Goal: Task Accomplishment & Management: Manage account settings

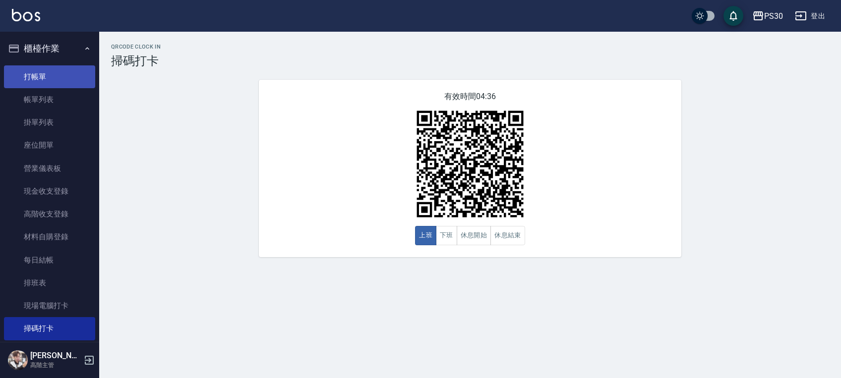
click at [67, 76] on link "打帳單" at bounding box center [49, 76] width 91 height 23
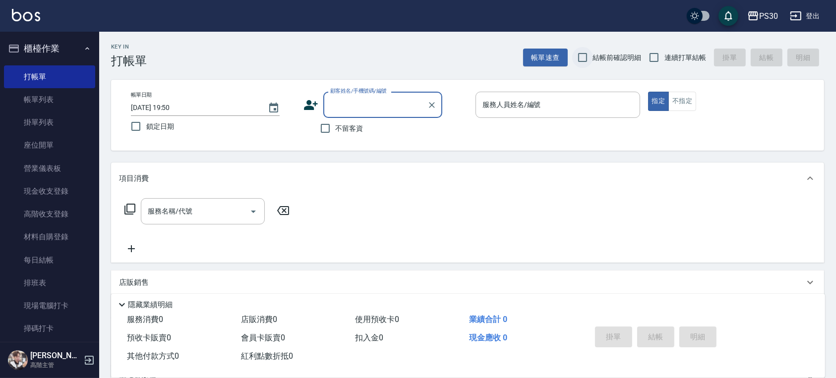
click at [585, 53] on input "結帳前確認明細" at bounding box center [582, 57] width 21 height 21
checkbox input "true"
click at [651, 59] on input "連續打單結帳" at bounding box center [654, 57] width 21 height 21
checkbox input "true"
click at [353, 125] on span "不留客資" at bounding box center [350, 128] width 28 height 10
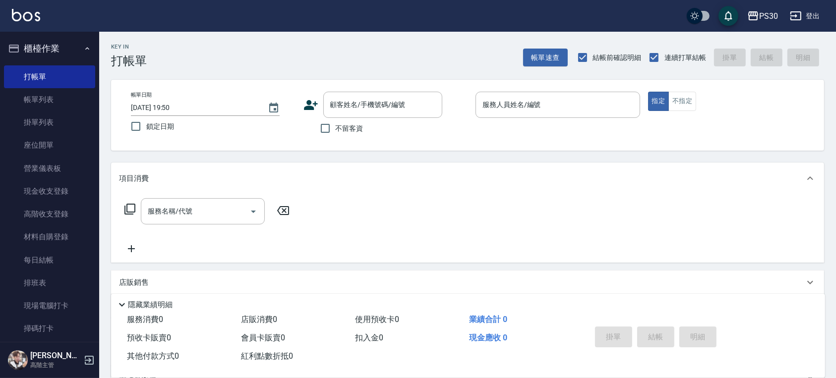
click at [336, 125] on input "不留客資" at bounding box center [325, 128] width 21 height 21
checkbox input "true"
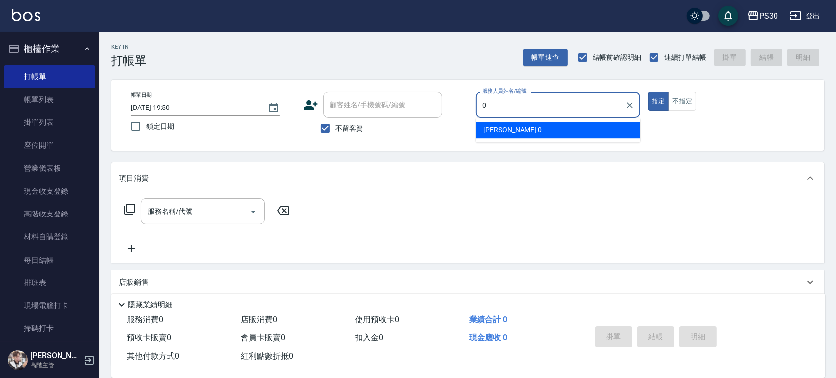
type input "[PERSON_NAME]-0"
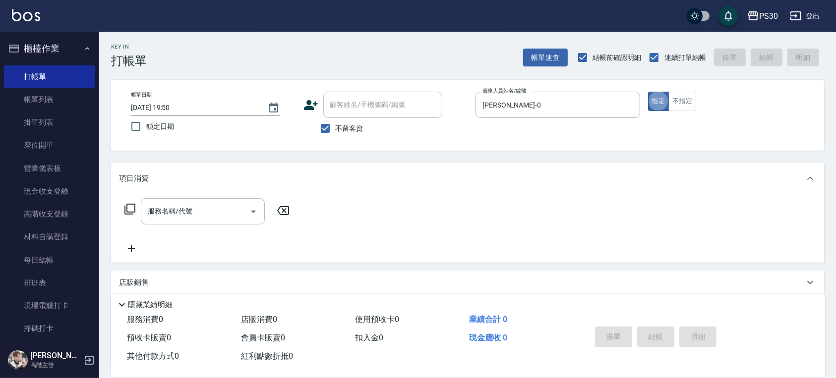
type button "true"
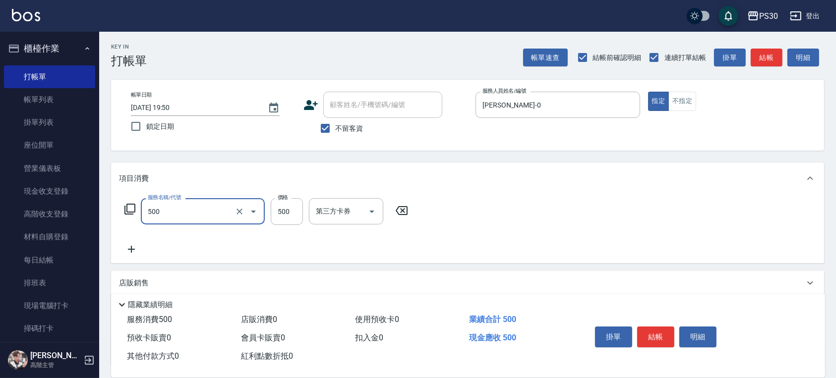
type input "洗剪500(500)"
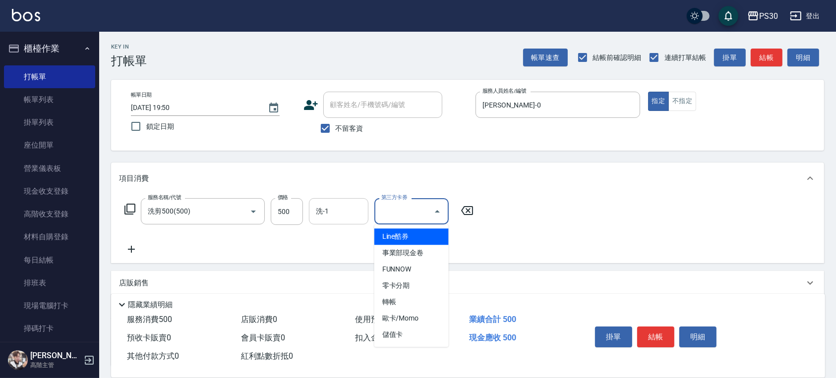
click at [321, 207] on div "洗-1 洗-1" at bounding box center [338, 211] width 59 height 26
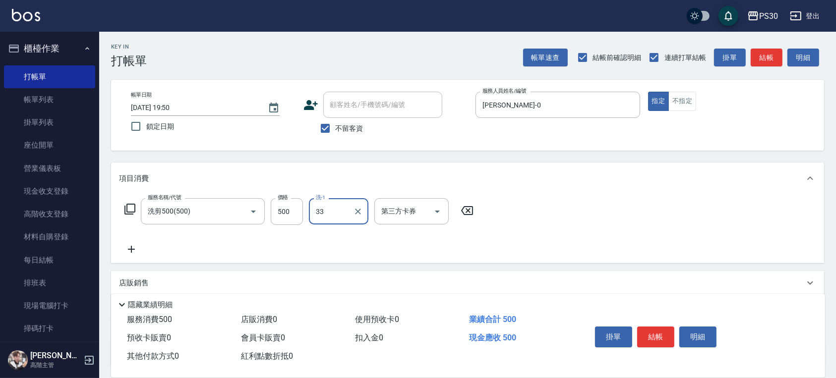
type input "[PERSON_NAME]-33"
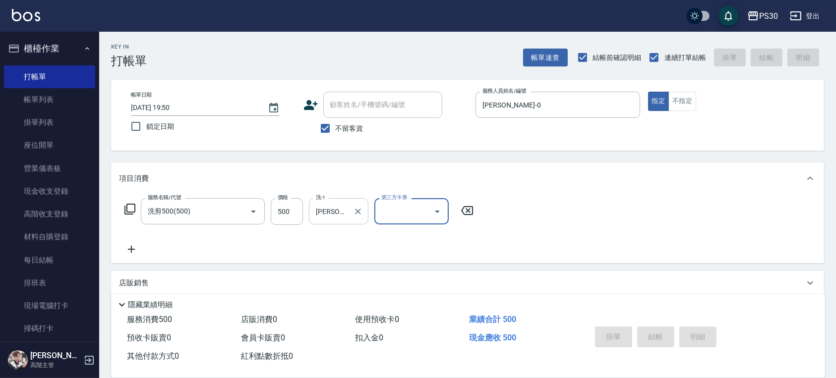
type input "[DATE] 19:54"
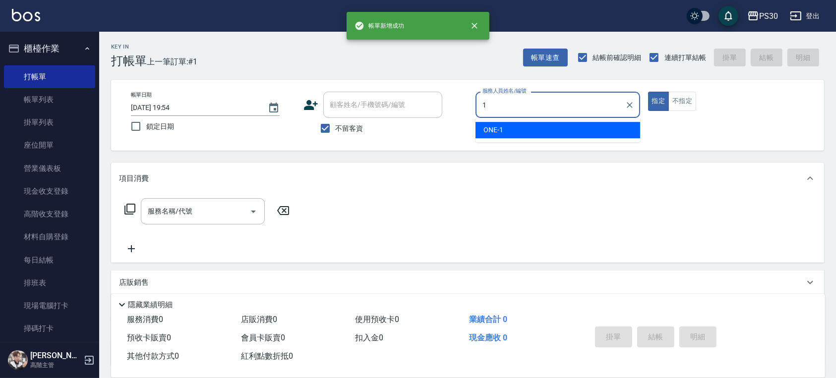
type input "ONE-1"
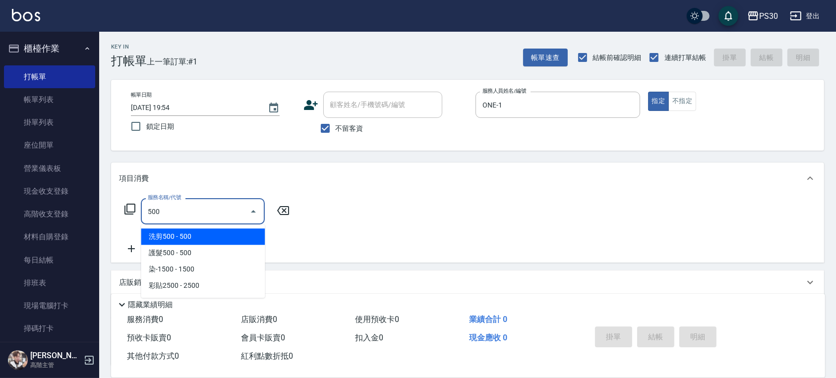
type input "洗剪500(500)"
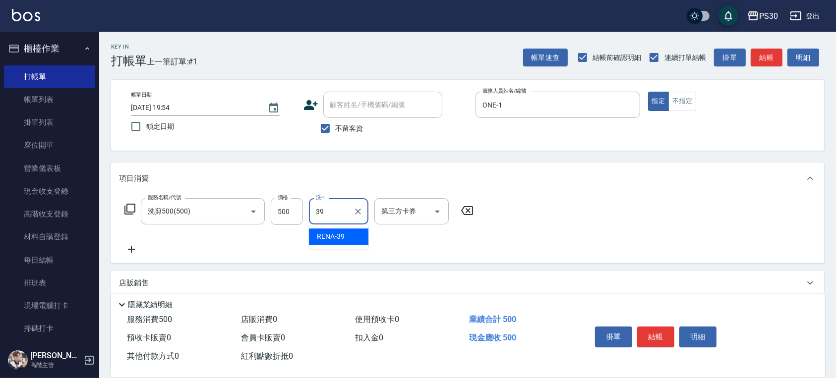
type input "RENA-39"
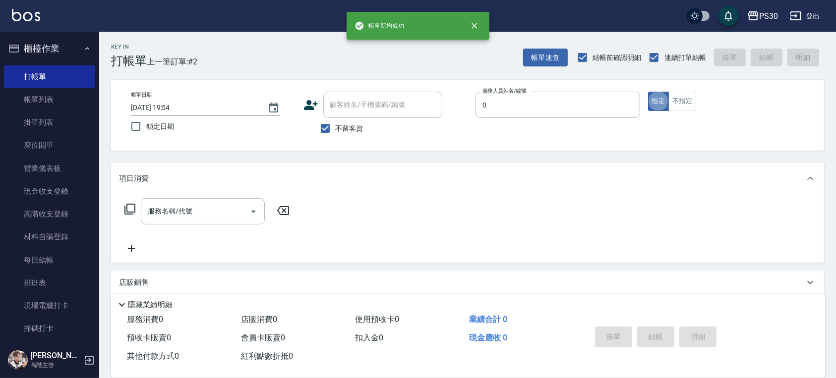
type input "[PERSON_NAME]-0"
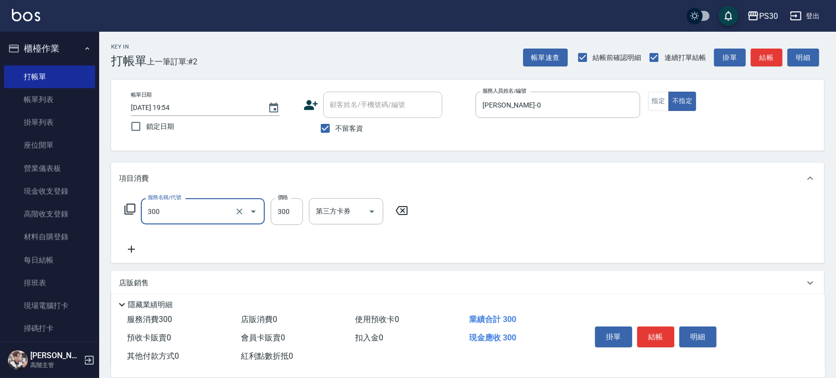
type input "洗剪300(300)"
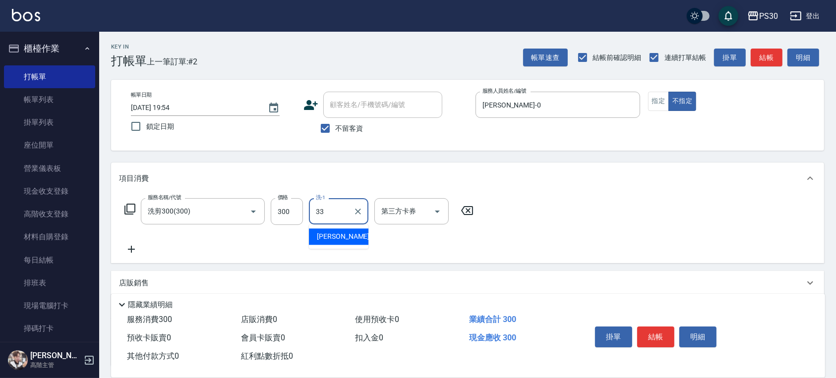
type input "[PERSON_NAME]-33"
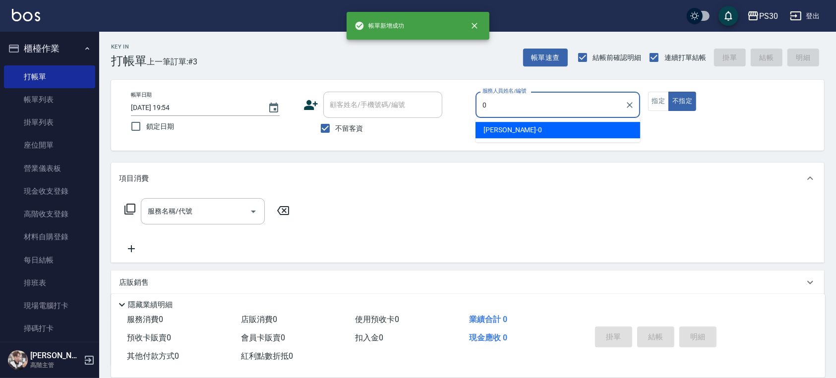
type input "[PERSON_NAME]-0"
type button "false"
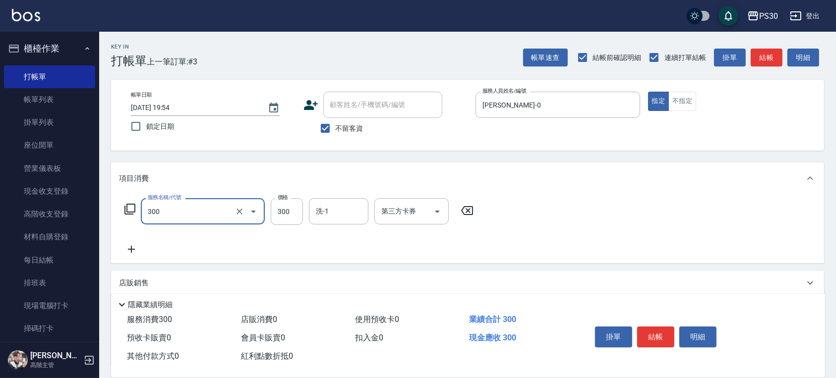
type input "洗剪300(300)"
type input "300"
click at [682, 103] on button "不指定" at bounding box center [682, 101] width 28 height 19
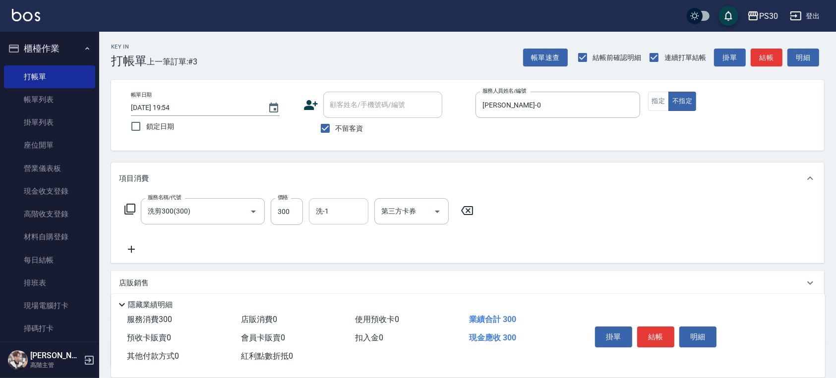
click at [325, 215] on div "洗-1 洗-1" at bounding box center [338, 211] width 59 height 26
type input "[PERSON_NAME]-33"
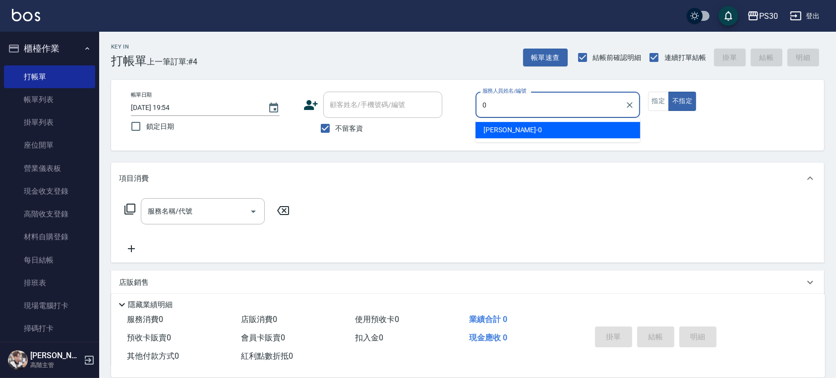
type input "[PERSON_NAME]-0"
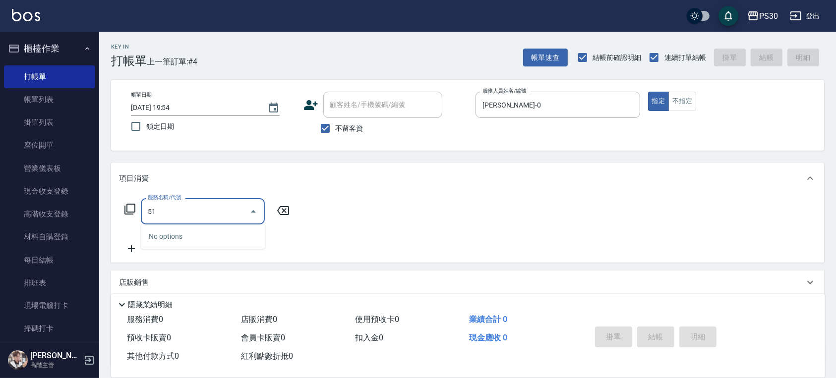
type input "5"
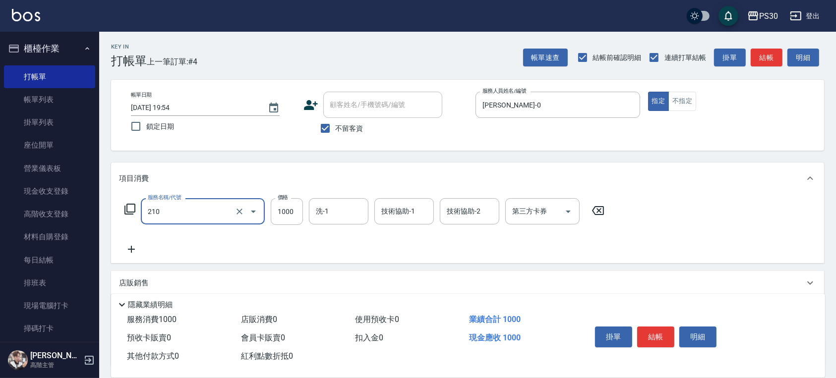
type input "燙1000(210)"
type input "1999"
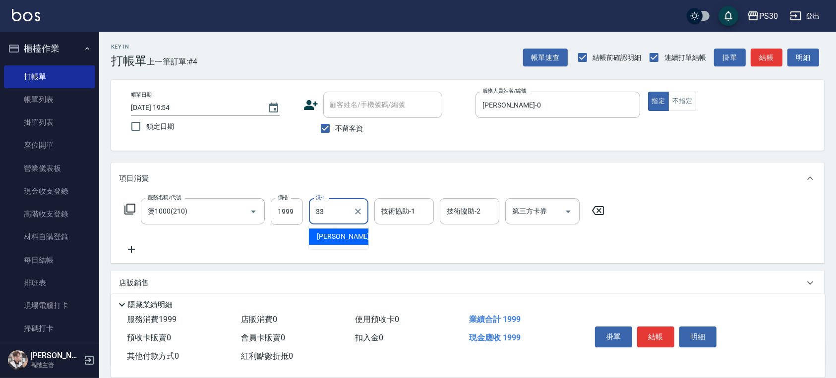
type input "[PERSON_NAME]-33"
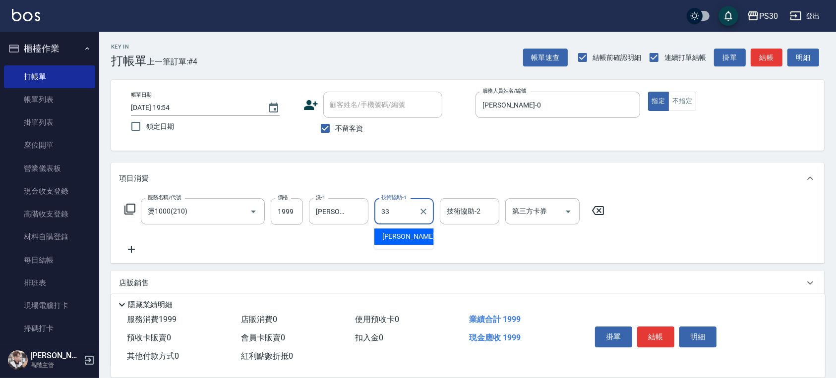
type input "[PERSON_NAME]-33"
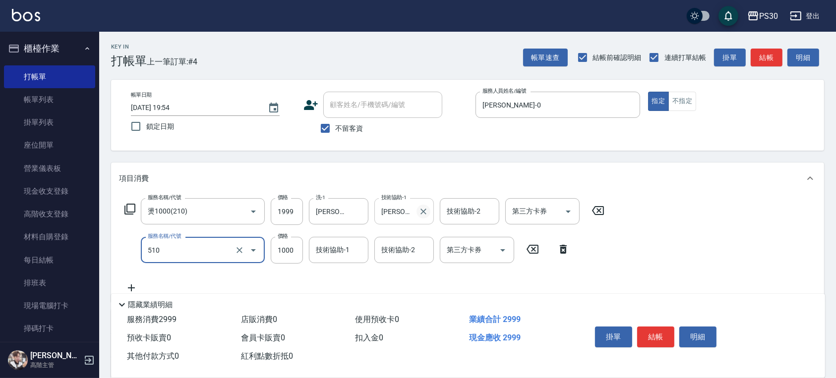
click at [424, 210] on icon "Clear" at bounding box center [423, 212] width 6 height 6
type input "510"
type input "染-1000(510)"
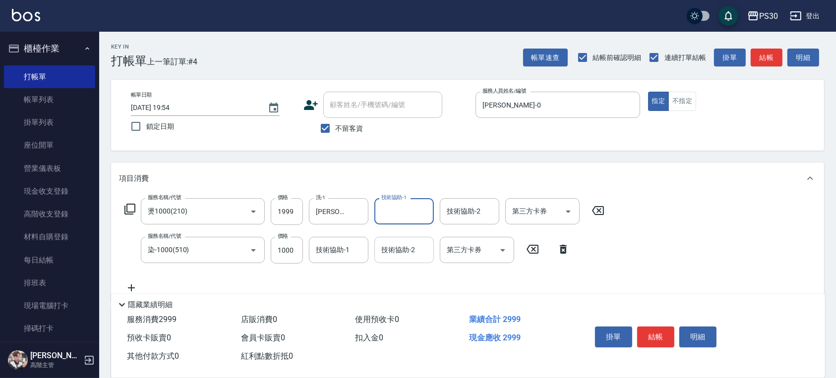
click at [392, 249] on input "技術協助-2" at bounding box center [404, 249] width 51 height 17
click at [392, 249] on input "奈奈-22" at bounding box center [397, 249] width 36 height 17
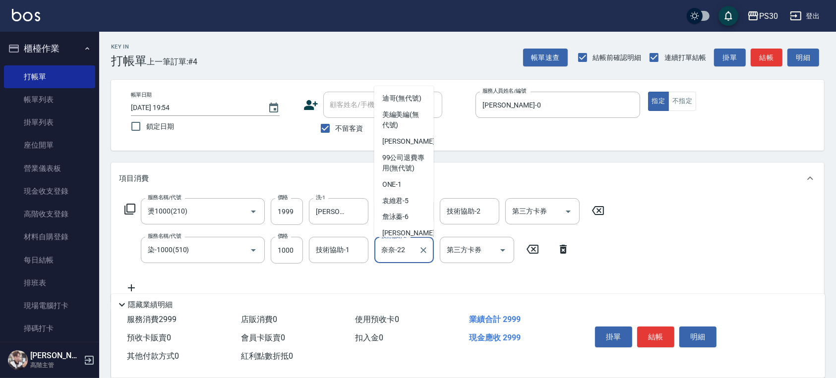
click at [392, 249] on input "奈奈-22" at bounding box center [397, 249] width 36 height 17
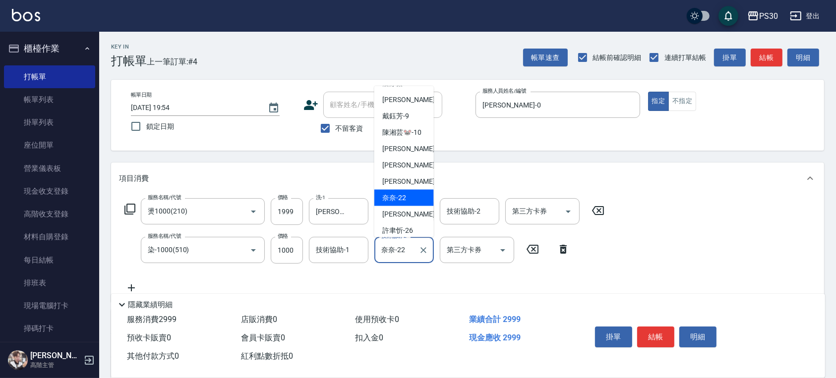
click at [392, 249] on input "奈奈-22" at bounding box center [397, 249] width 36 height 17
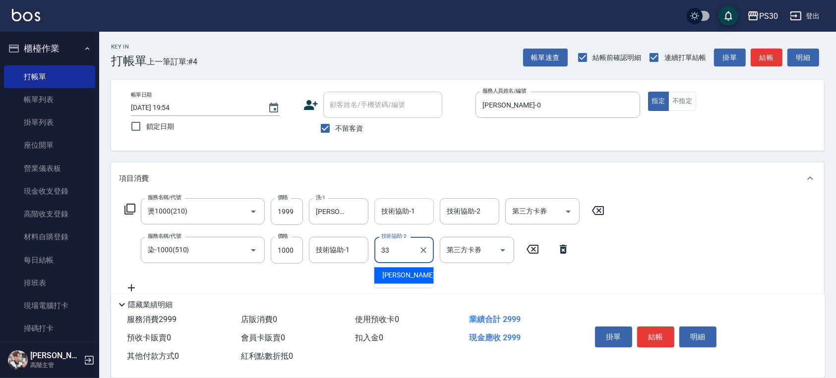
type input "[PERSON_NAME]-33"
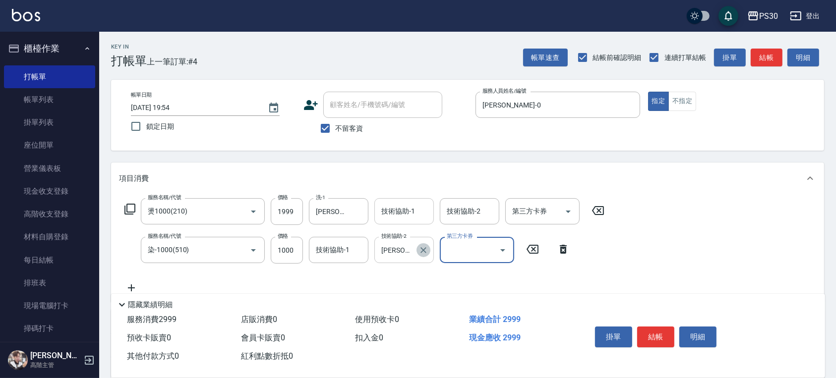
click at [420, 254] on icon "Clear" at bounding box center [423, 250] width 10 height 10
click at [397, 216] on input "技術協助-1" at bounding box center [404, 211] width 51 height 17
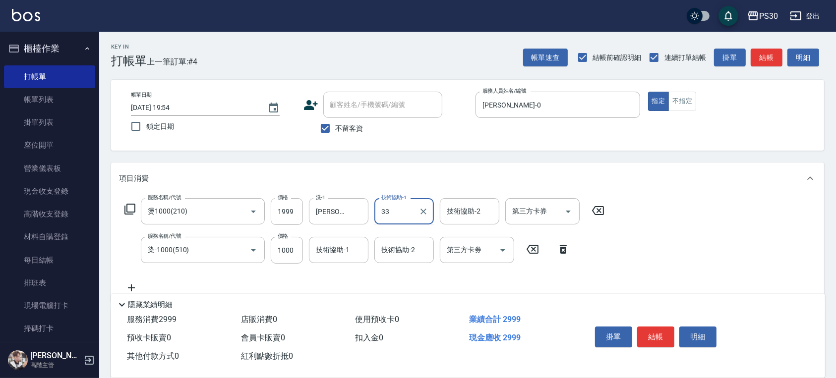
type input "[PERSON_NAME]-33"
click at [291, 248] on input "1000" at bounding box center [287, 250] width 32 height 27
type input "2000"
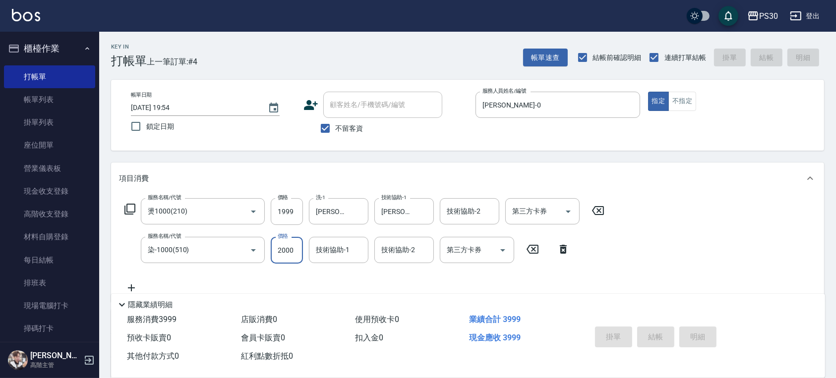
type input "[DATE] 19:55"
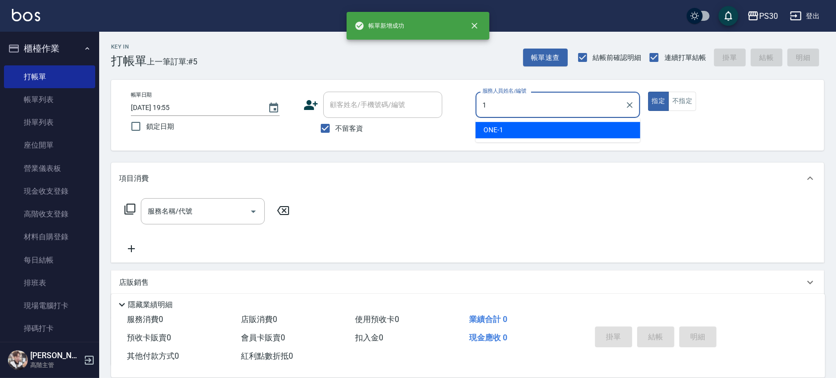
type input "ONE-1"
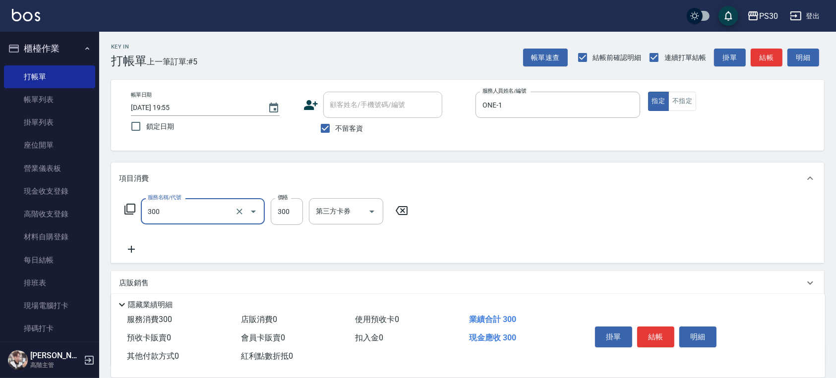
type input "洗剪300(300)"
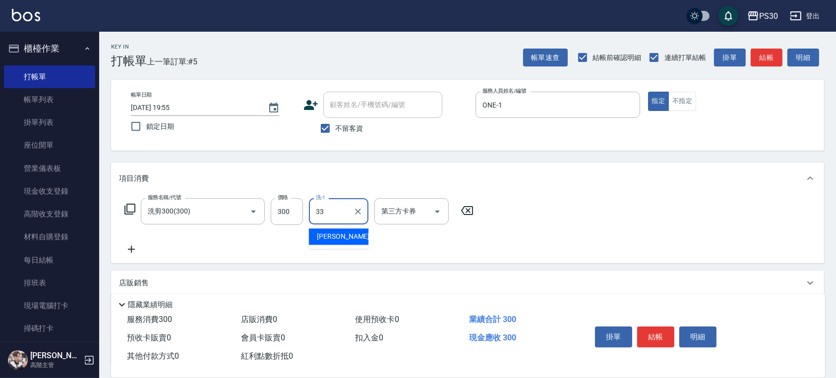
type input "[PERSON_NAME]-33"
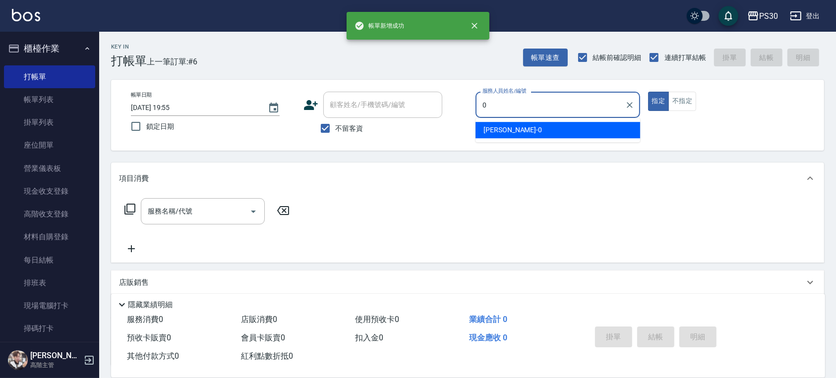
type input "[PERSON_NAME]-0"
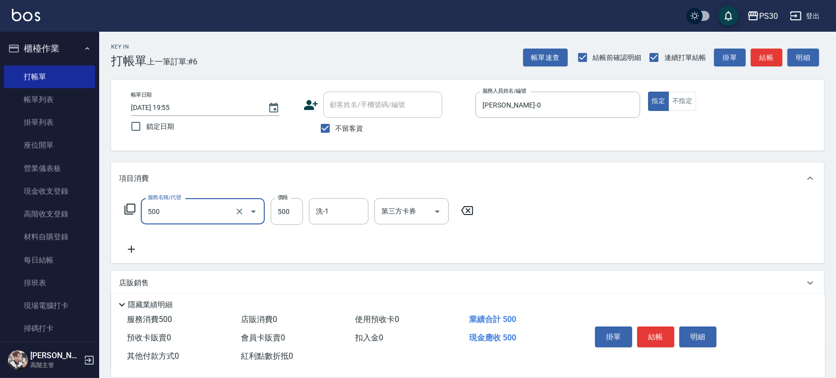
type input "洗剪500(500)"
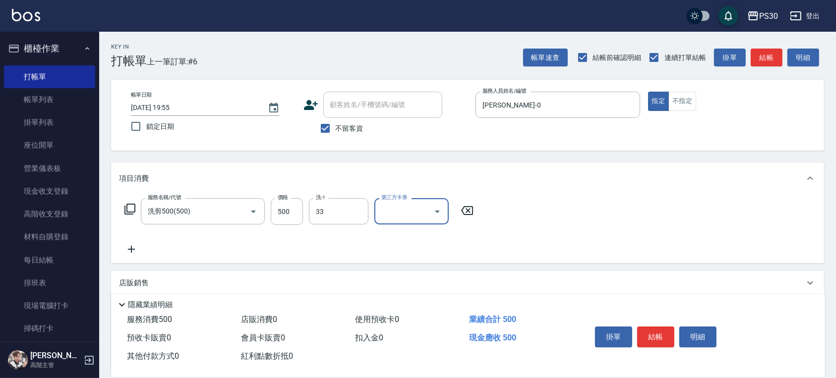
type input "[PERSON_NAME]-33"
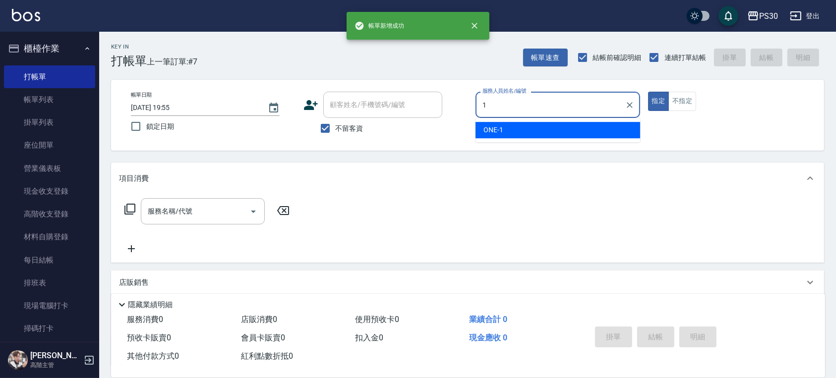
type input "ONE-1"
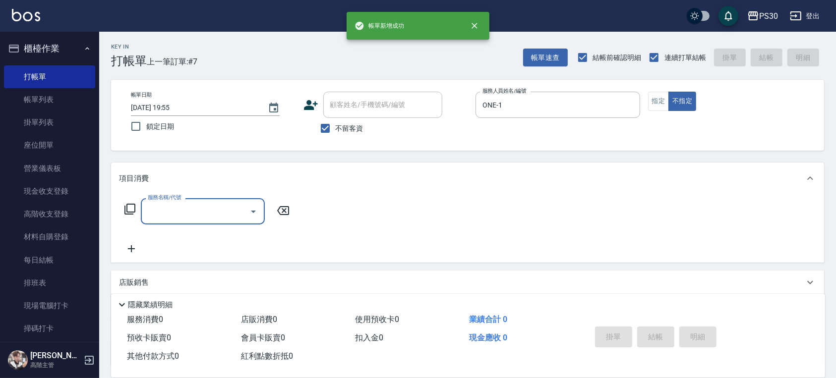
type input "3"
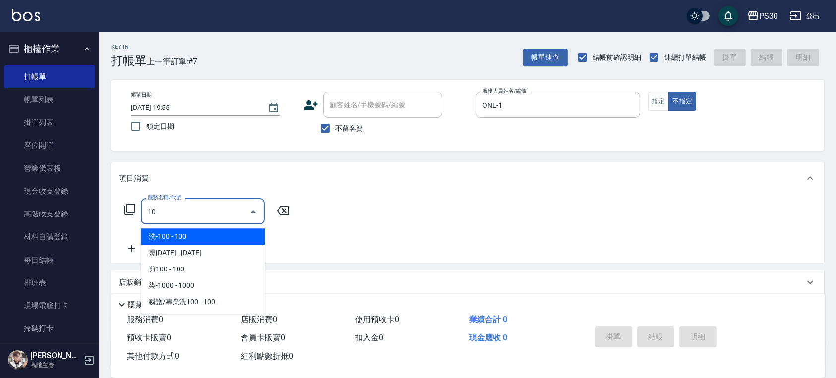
type input "1"
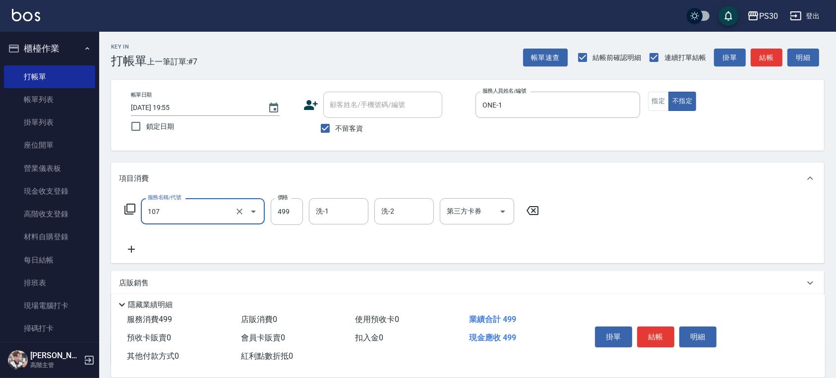
type input "舒活洗剪499(107)"
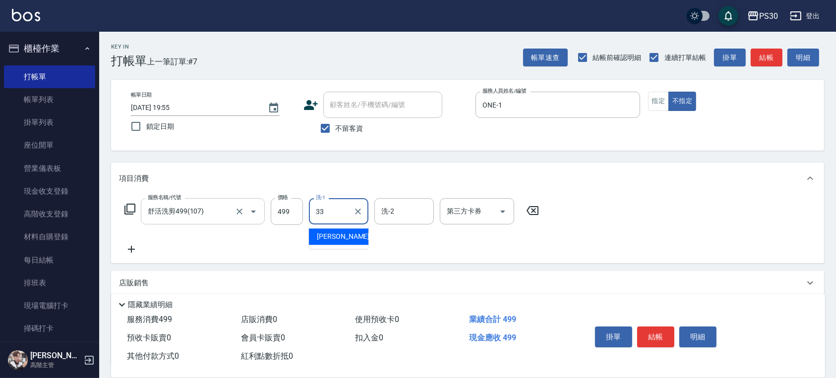
type input "33"
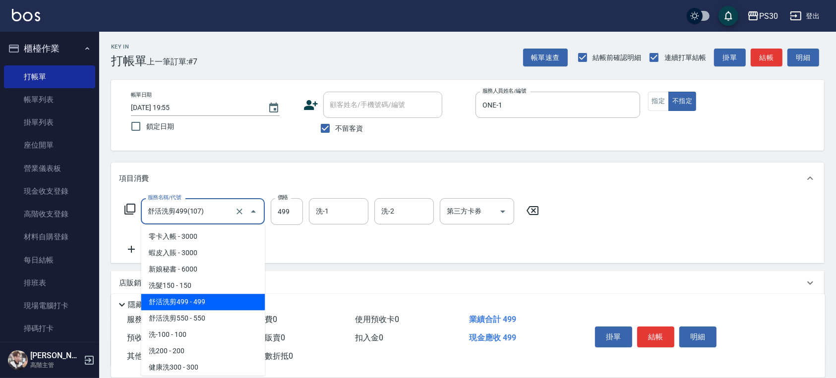
click at [214, 211] on input "舒活洗剪499(107)" at bounding box center [188, 211] width 87 height 17
click at [246, 215] on button "Close" at bounding box center [253, 212] width 16 height 16
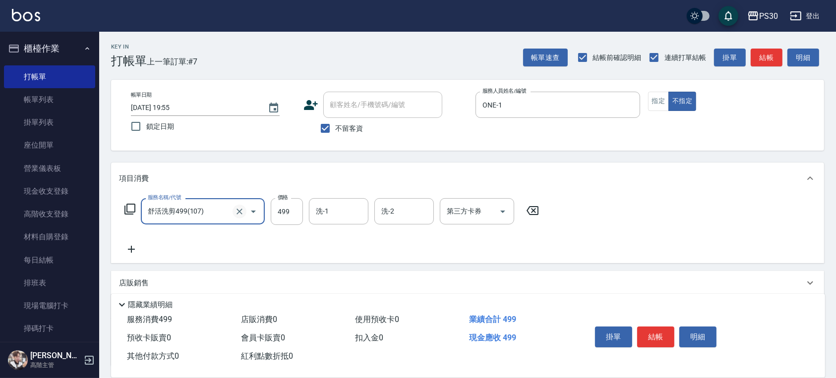
click at [236, 215] on icon "Clear" at bounding box center [239, 212] width 10 height 10
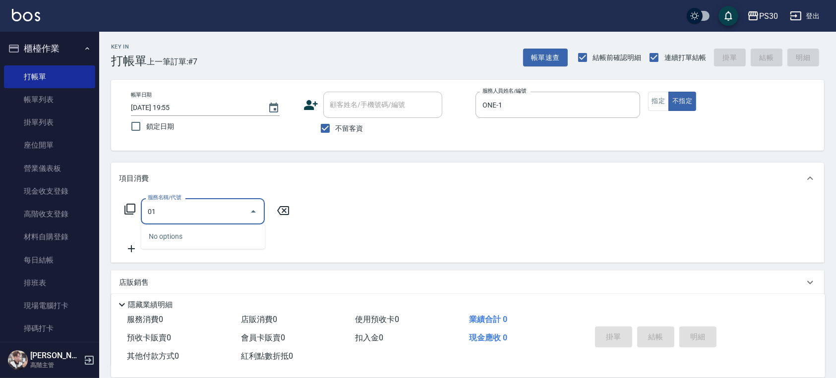
type input "0"
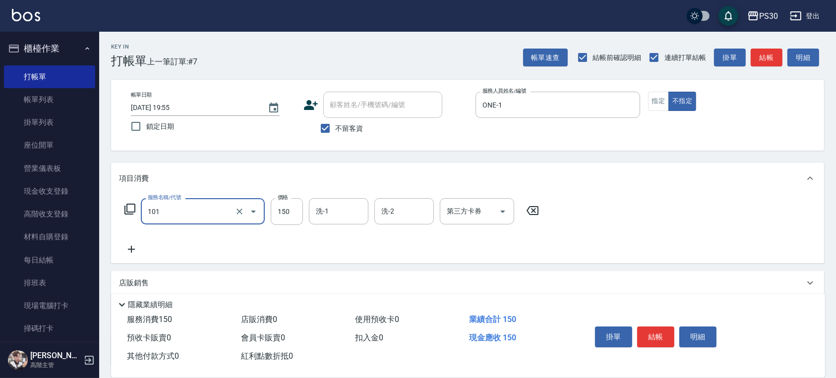
type input "洗髮150(101)"
type input "499"
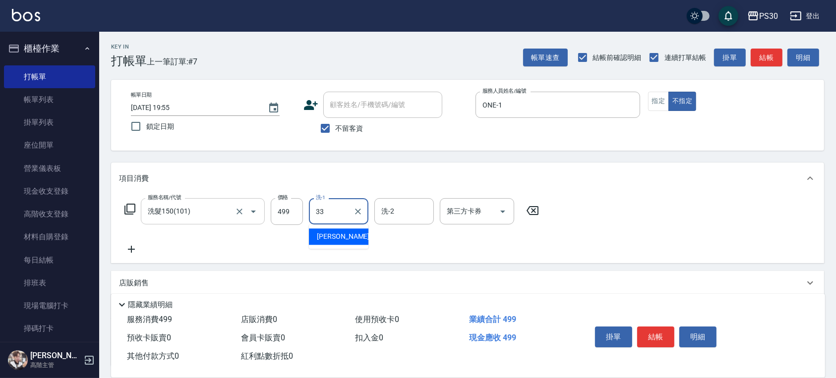
type input "[PERSON_NAME]-33"
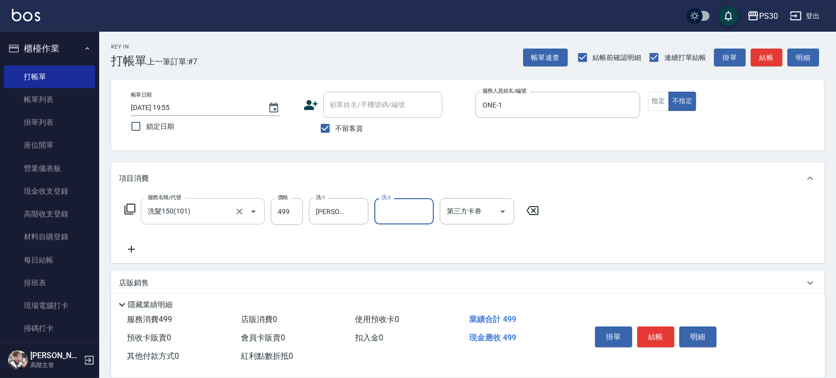
click at [201, 219] on input "洗髮150(101)" at bounding box center [188, 211] width 87 height 17
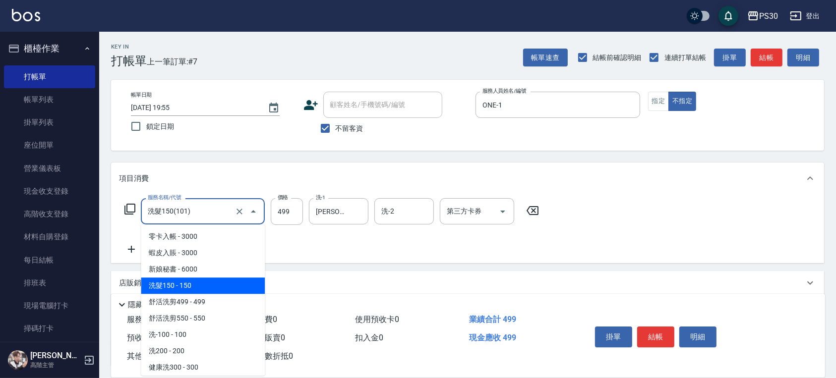
click at [451, 215] on input "第三方卡券" at bounding box center [469, 211] width 51 height 17
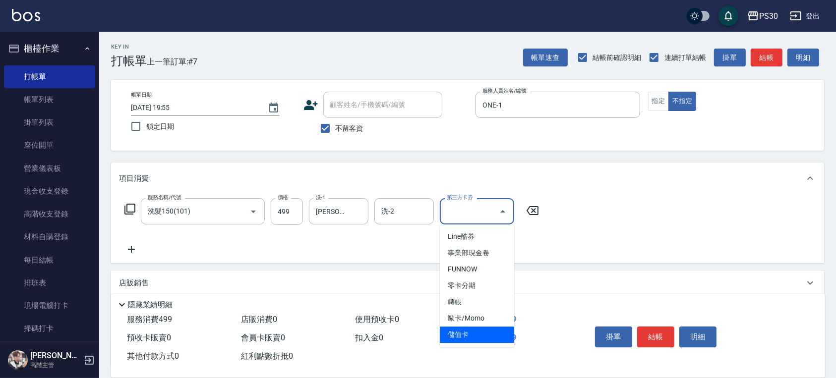
click at [468, 337] on span "儲值卡" at bounding box center [477, 335] width 74 height 16
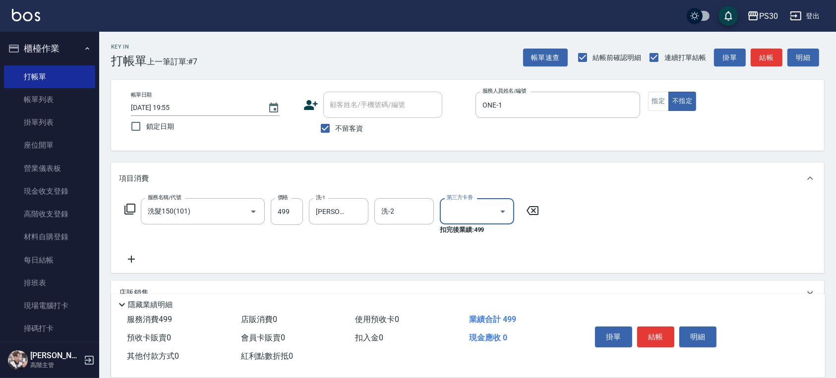
type input "儲值卡"
click at [131, 258] on icon at bounding box center [131, 259] width 7 height 7
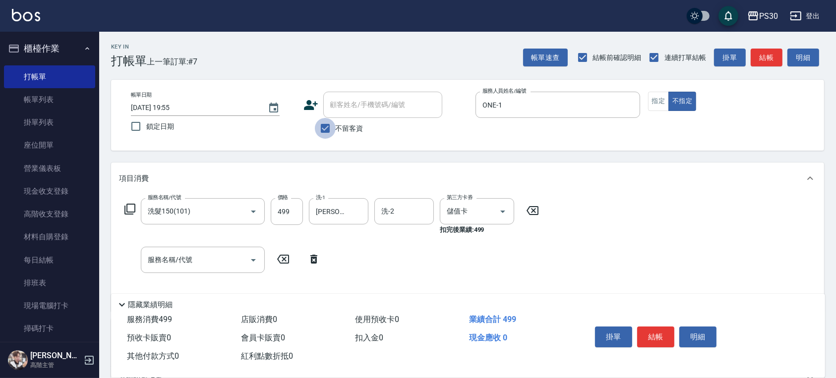
click at [320, 132] on input "不留客資" at bounding box center [325, 128] width 21 height 21
checkbox input "false"
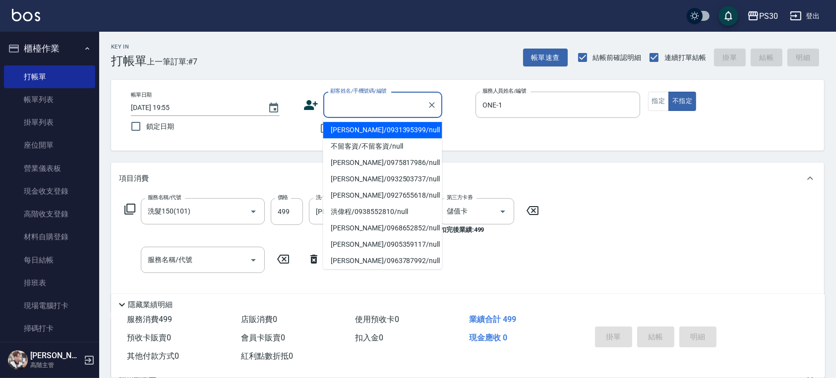
click at [339, 103] on input "顧客姓名/手機號碼/編號" at bounding box center [375, 104] width 95 height 17
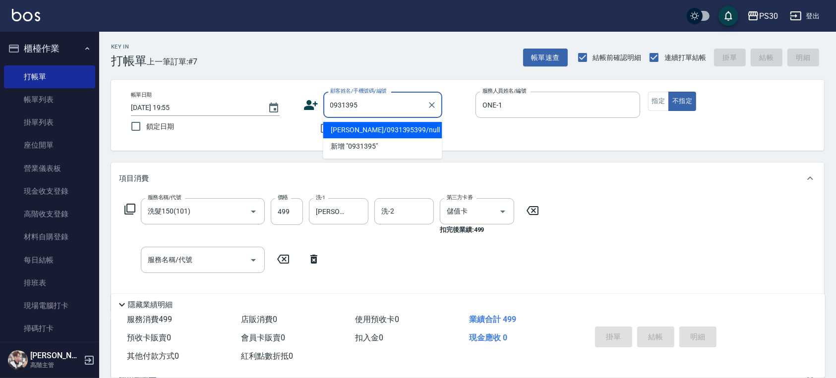
type input "[PERSON_NAME]/0931395399/null"
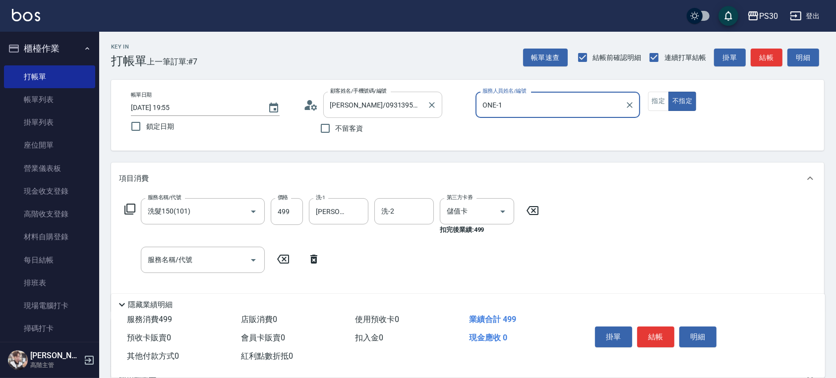
type input "[PERSON_NAME]-5"
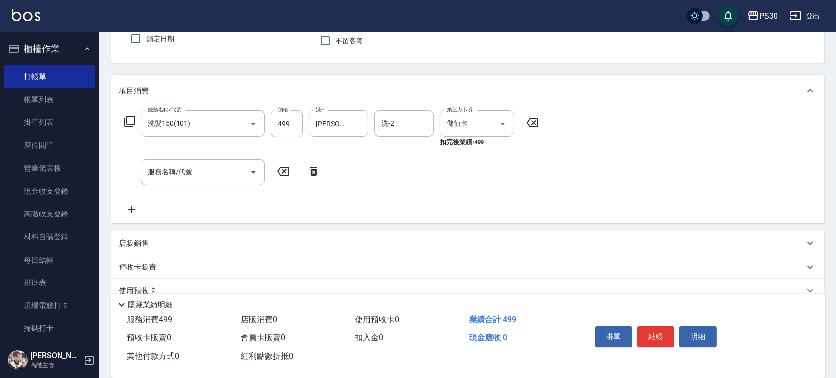
scroll to position [22, 0]
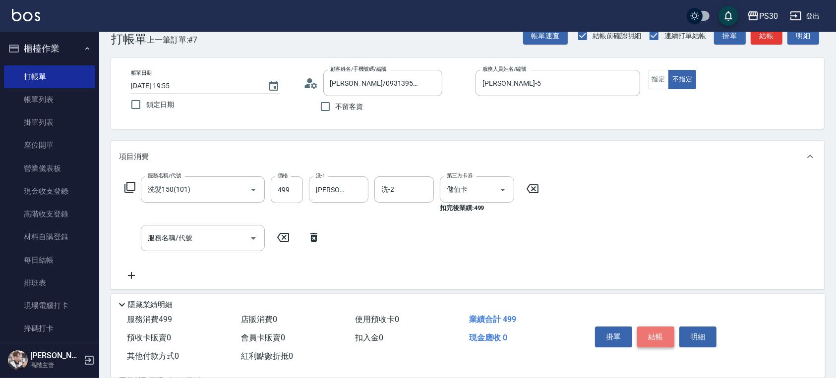
click at [655, 333] on button "結帳" at bounding box center [655, 337] width 37 height 21
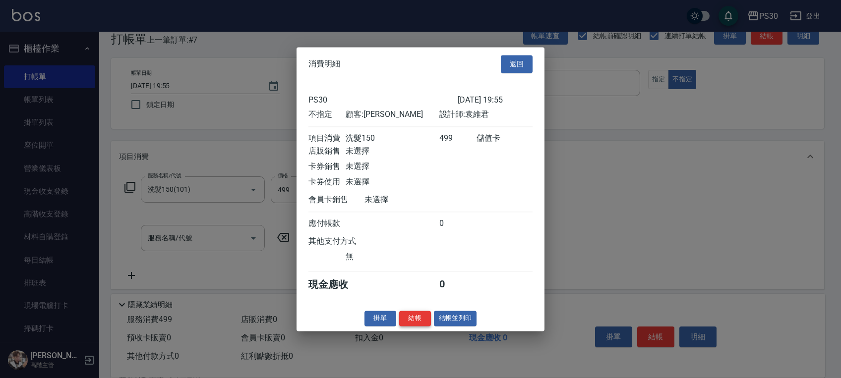
click at [417, 317] on button "結帳" at bounding box center [415, 318] width 32 height 15
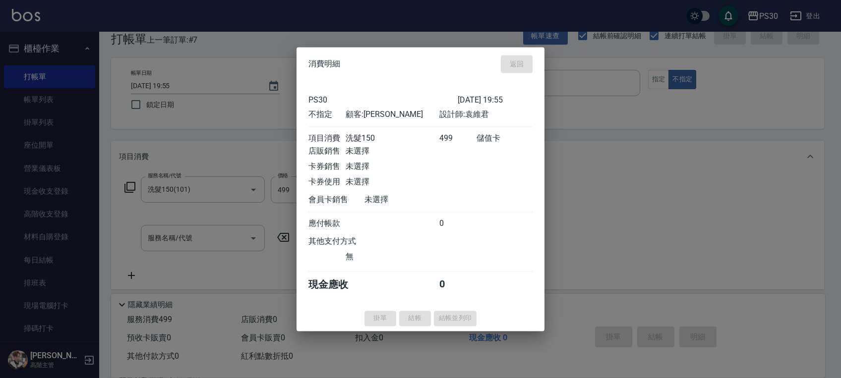
type input "[DATE] 19:56"
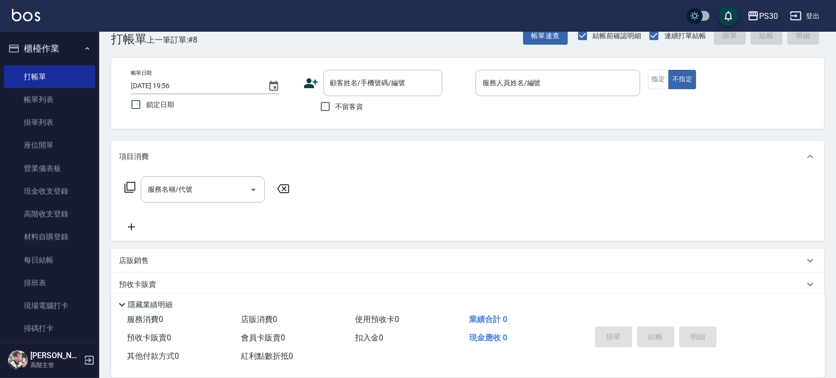
click at [337, 113] on label "不留客資" at bounding box center [339, 106] width 49 height 21
click at [336, 113] on input "不留客資" at bounding box center [325, 106] width 21 height 21
checkbox input "true"
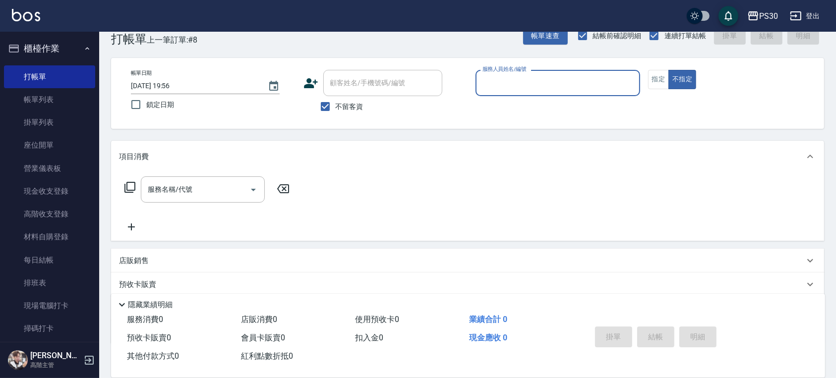
type input "[PERSON_NAME]/0900756826/"
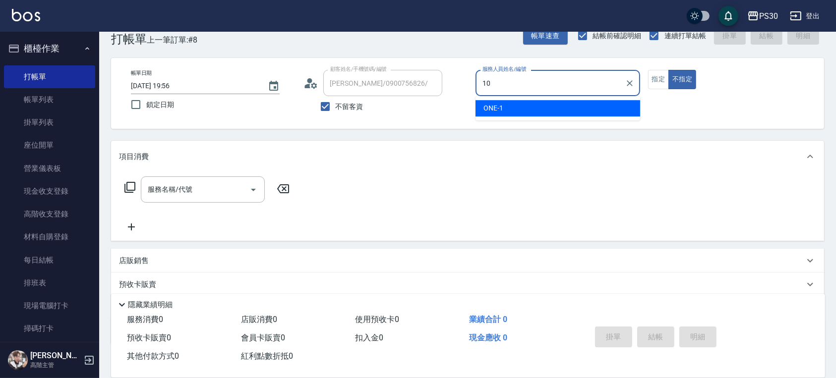
type input "[PERSON_NAME]🐭-10"
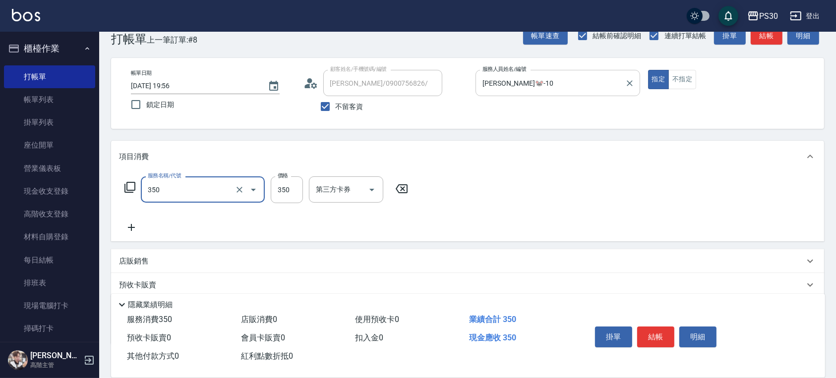
type input "洗剪350(350)"
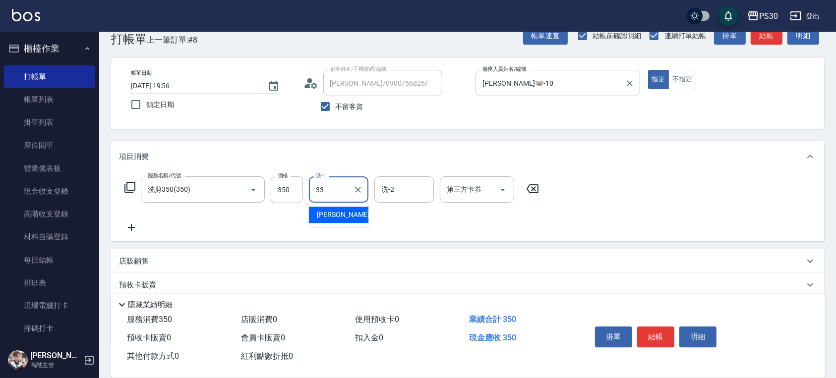
type input "[PERSON_NAME]-33"
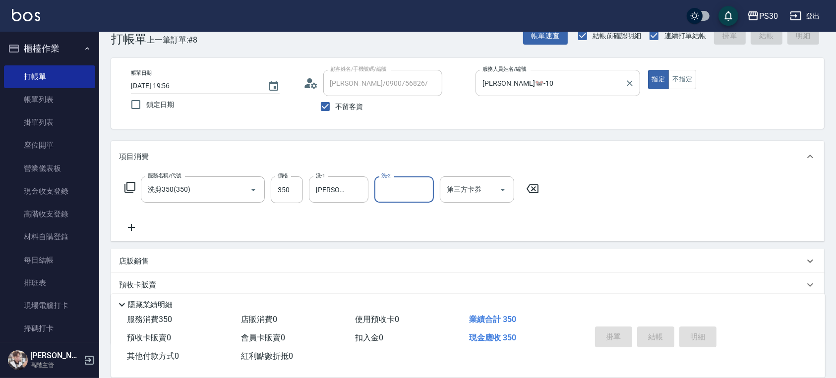
type input "[DATE] 19:57"
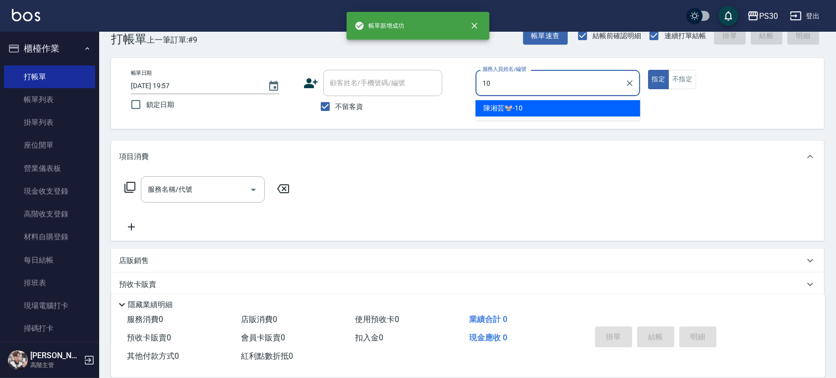
type input "[PERSON_NAME]🐭-10"
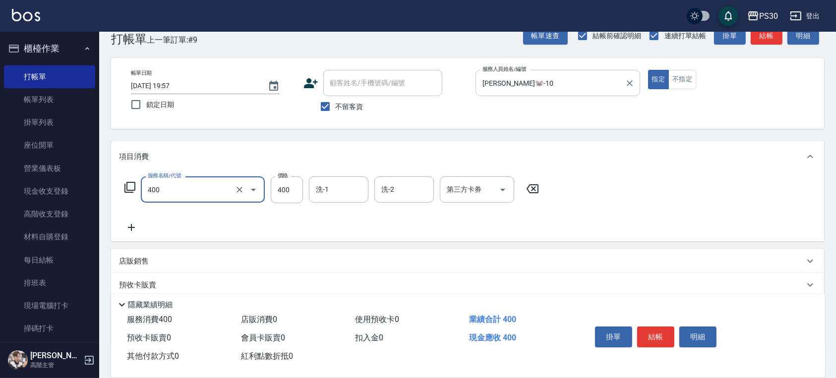
type input "洗剪400(400)"
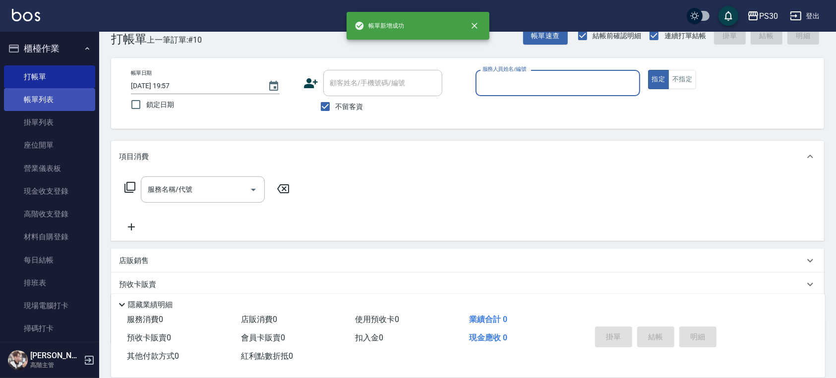
click at [79, 98] on link "帳單列表" at bounding box center [49, 99] width 91 height 23
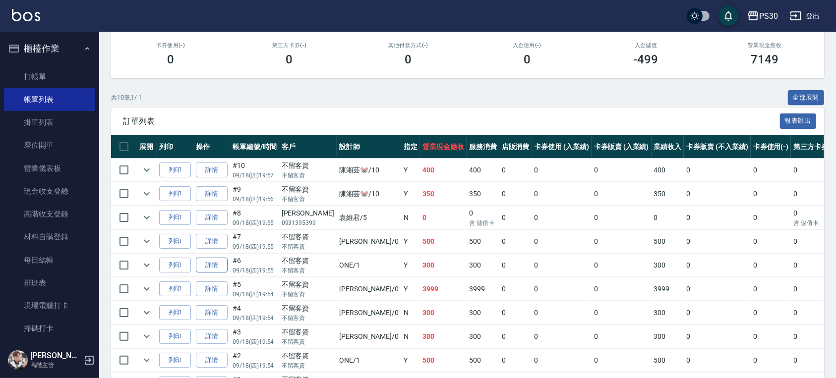
scroll to position [206, 0]
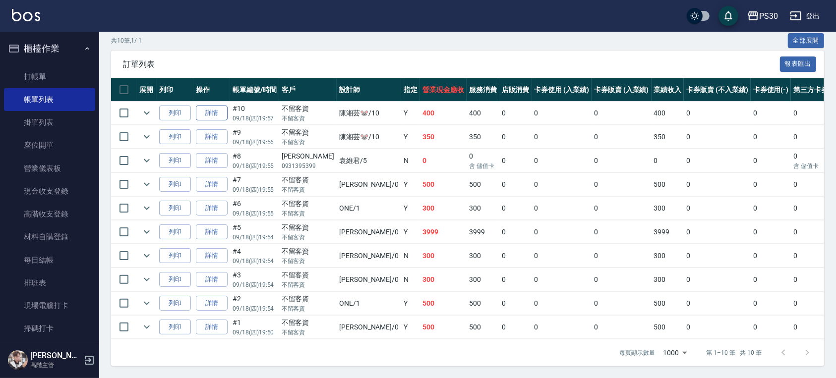
click at [205, 106] on link "詳情" at bounding box center [212, 113] width 32 height 15
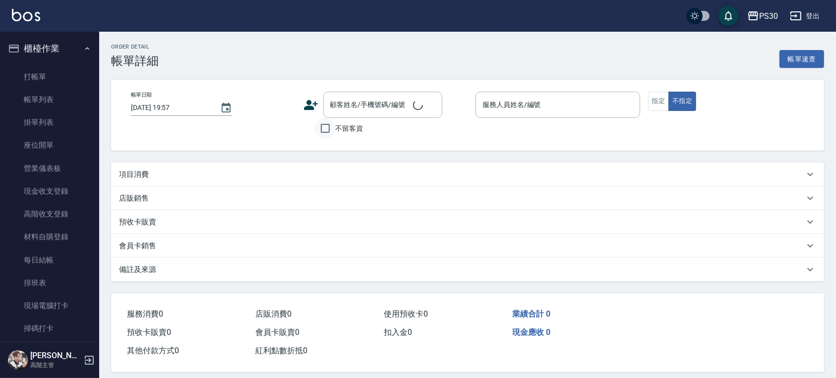
checkbox input "true"
type input "[PERSON_NAME]🐭-10"
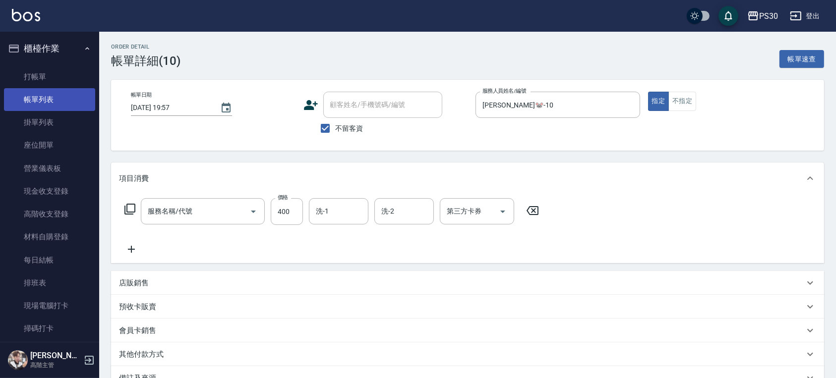
type input "洗剪400(400)"
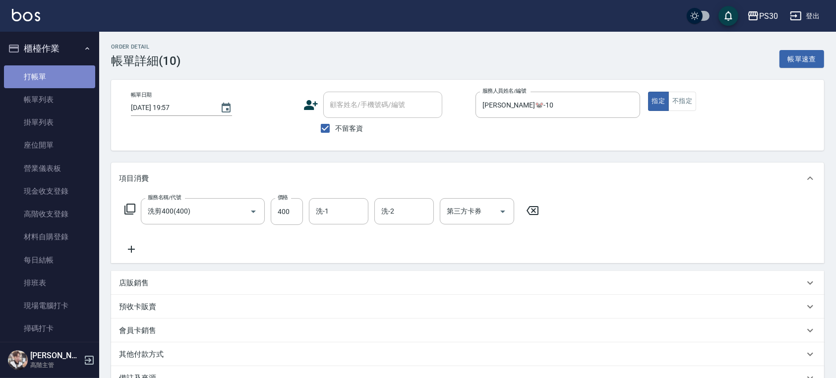
click at [51, 79] on link "打帳單" at bounding box center [49, 76] width 91 height 23
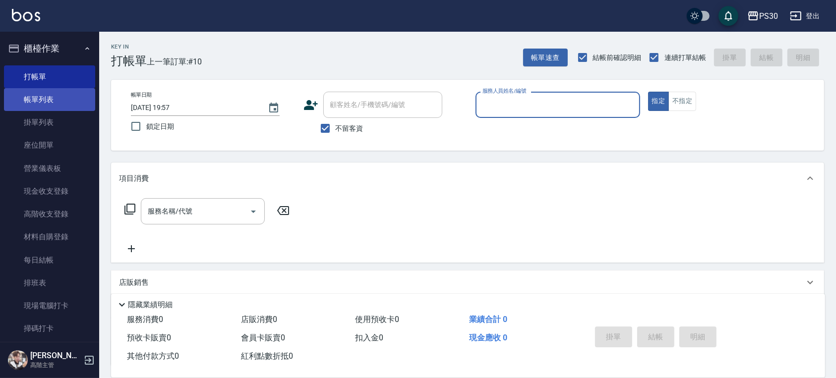
click at [64, 99] on link "帳單列表" at bounding box center [49, 99] width 91 height 23
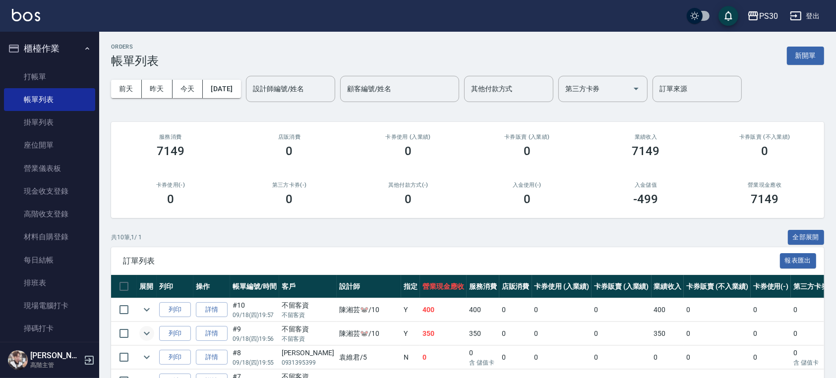
click at [143, 332] on icon "expand row" at bounding box center [147, 334] width 12 height 12
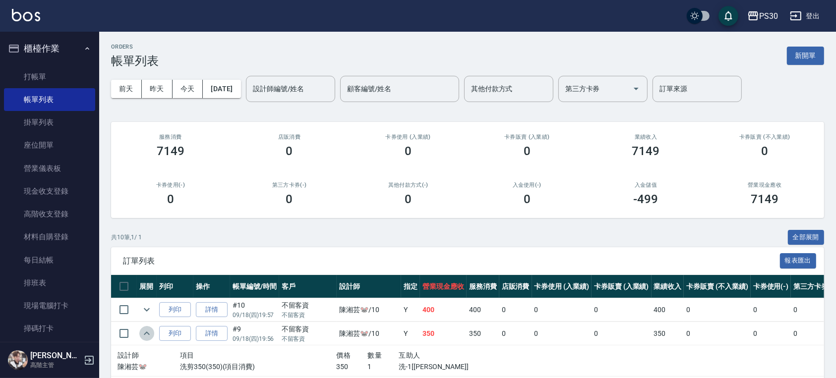
drag, startPoint x: 143, startPoint y: 333, endPoint x: 168, endPoint y: 318, distance: 29.2
click at [144, 333] on icon "expand row" at bounding box center [147, 334] width 12 height 12
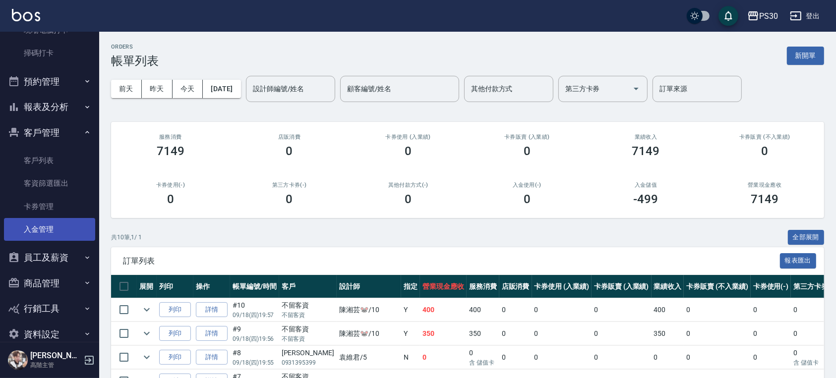
scroll to position [293, 0]
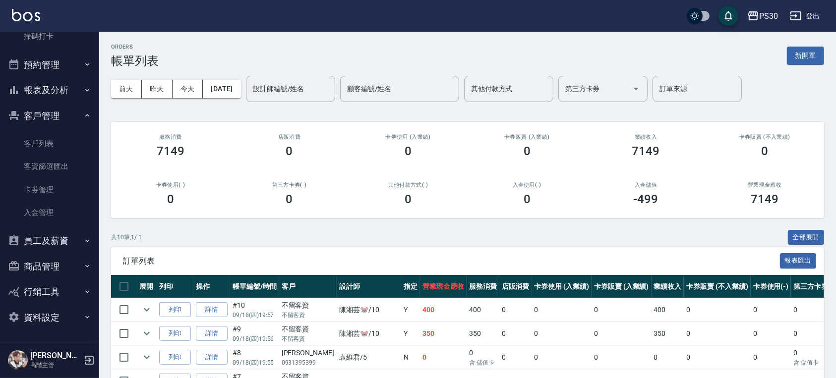
click at [68, 238] on button "員工及薪資" at bounding box center [49, 241] width 91 height 26
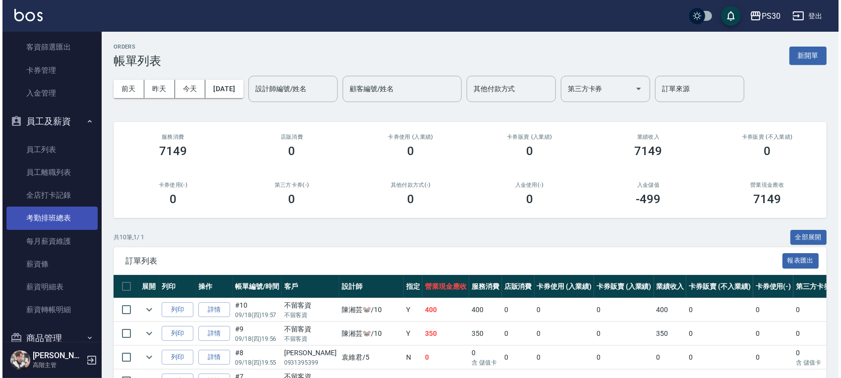
scroll to position [484, 0]
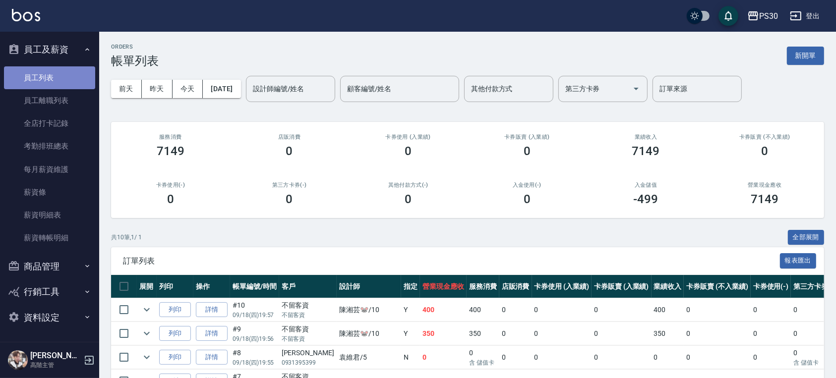
click at [49, 76] on link "員工列表" at bounding box center [49, 77] width 91 height 23
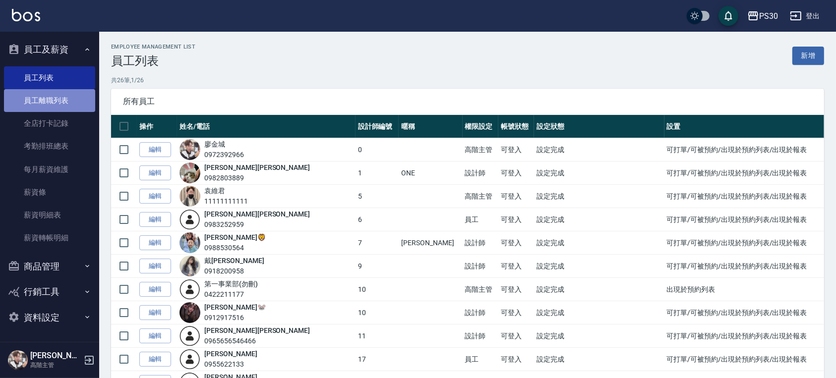
click at [58, 99] on link "員工離職列表" at bounding box center [49, 100] width 91 height 23
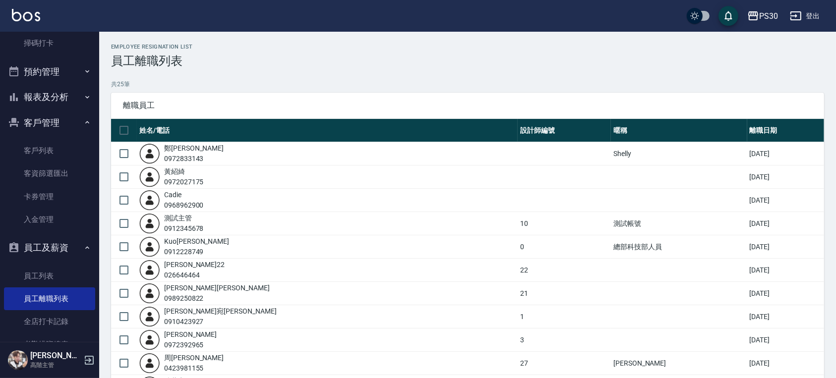
scroll to position [21, 0]
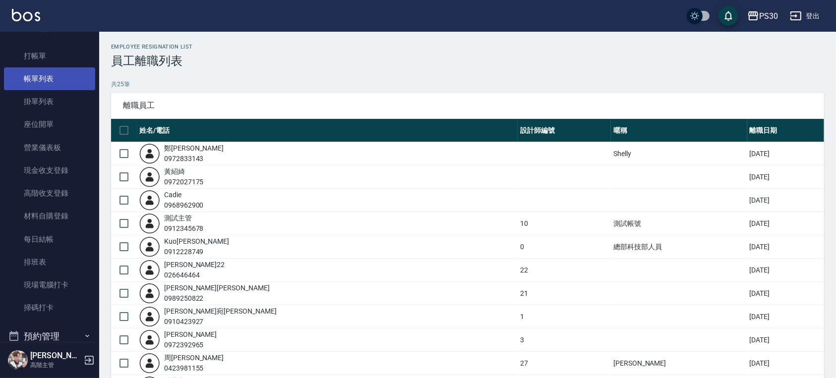
click at [50, 74] on link "帳單列表" at bounding box center [49, 78] width 91 height 23
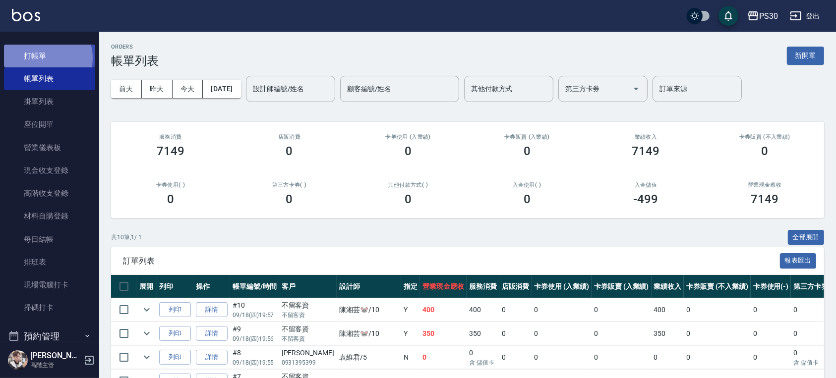
click at [47, 58] on link "打帳單" at bounding box center [49, 56] width 91 height 23
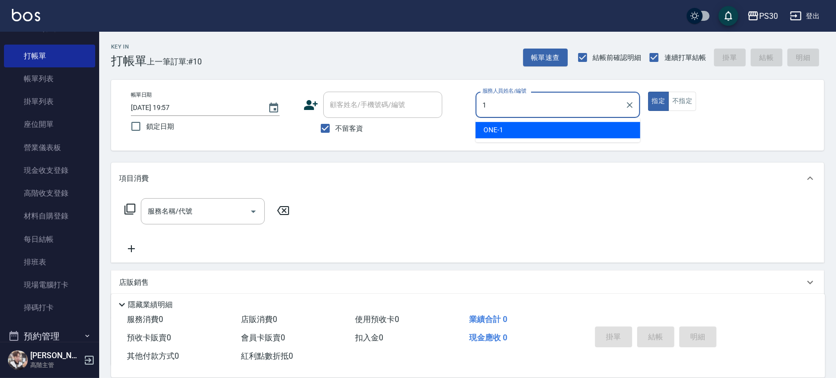
type input "ONE-1"
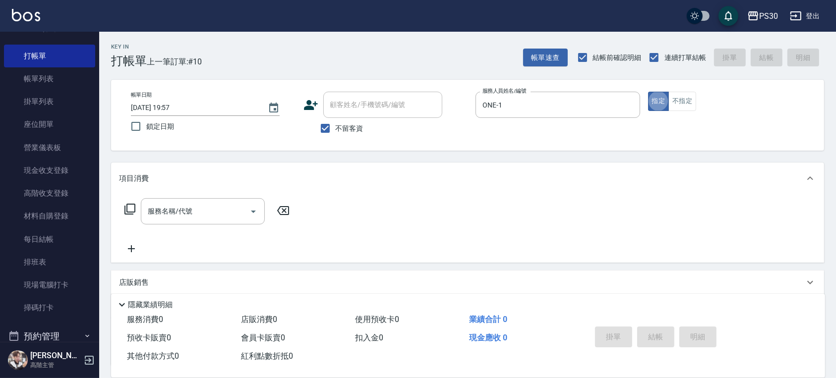
type button "true"
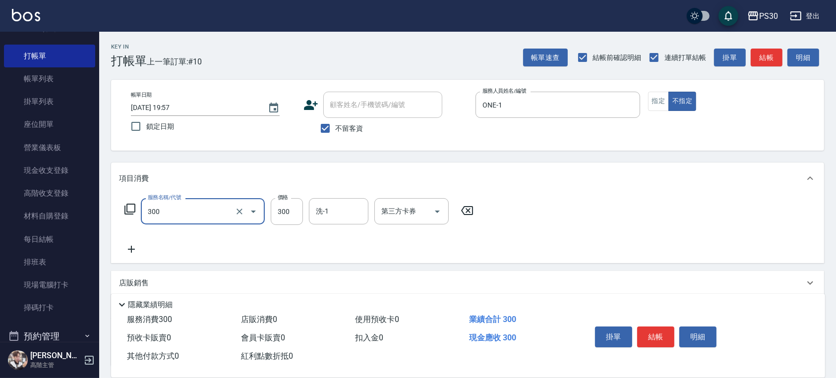
type input "洗剪300(300)"
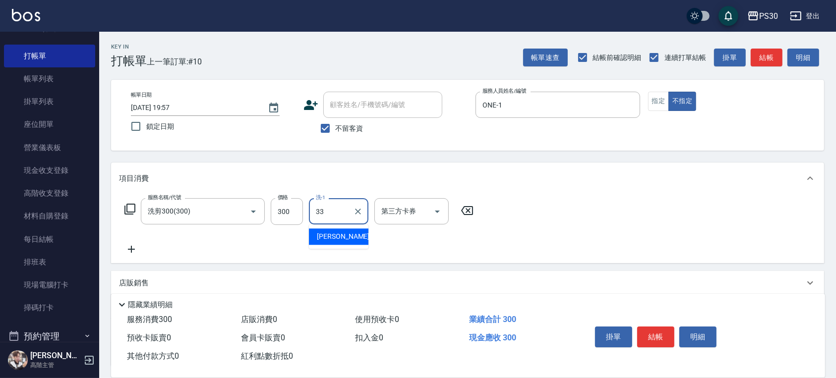
type input "[PERSON_NAME]-33"
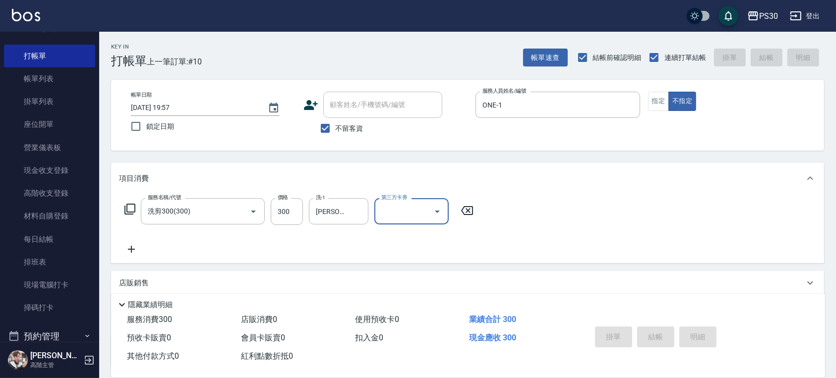
type input "[DATE] 19:58"
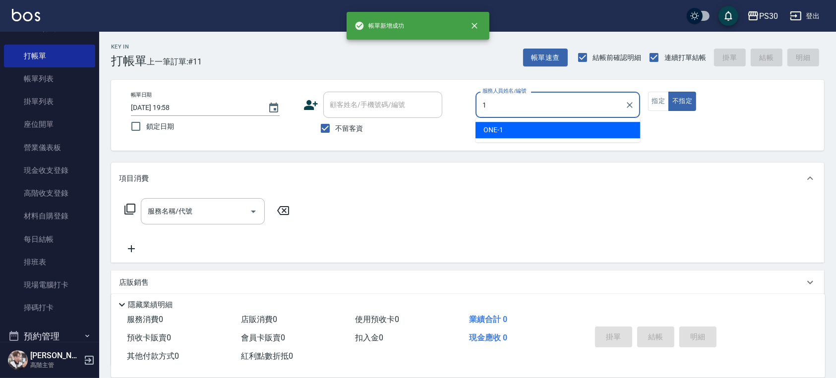
type input "ONE-1"
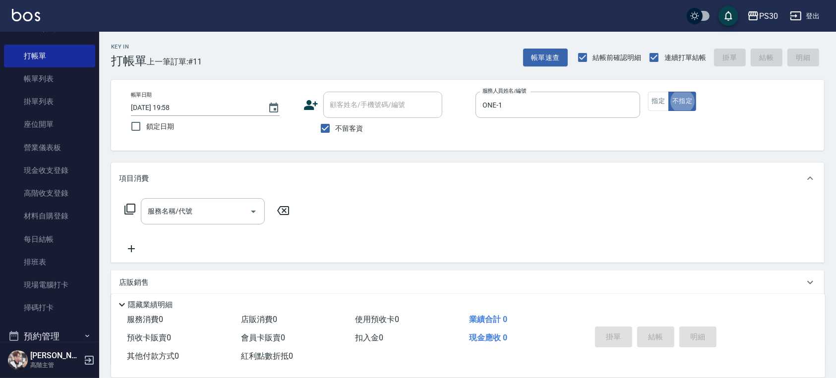
type button "false"
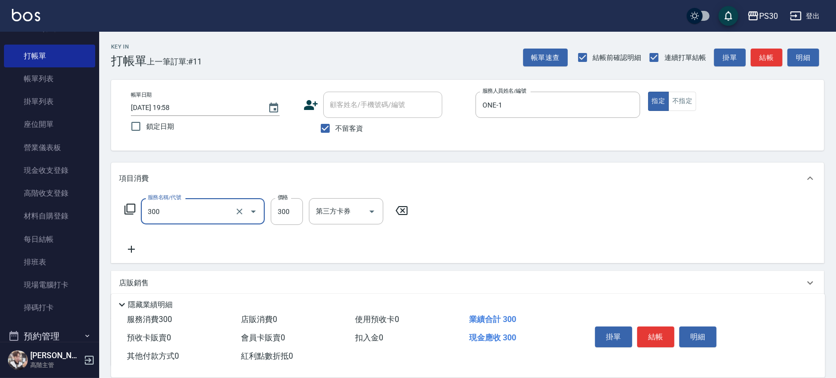
type input "洗剪300(300)"
drag, startPoint x: 673, startPoint y: 91, endPoint x: 671, endPoint y: 106, distance: 15.1
click at [674, 91] on div "帳單日期 [DATE] 19:58 鎖定日期 顧客姓名/手機號碼/編號 顧客姓名/手機號碼/編號 不留客資 服務人員姓名/編號 ONE-1 服務人員姓名/編號…" at bounding box center [467, 115] width 713 height 71
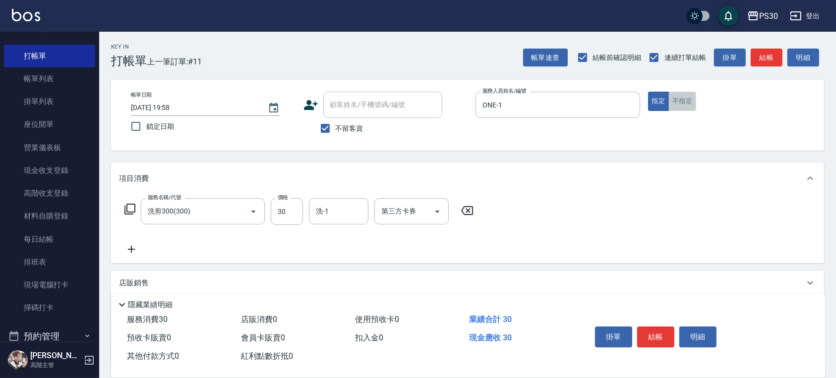
click at [677, 100] on button "不指定" at bounding box center [682, 101] width 28 height 19
click at [289, 211] on input "30" at bounding box center [287, 211] width 32 height 27
type input "300"
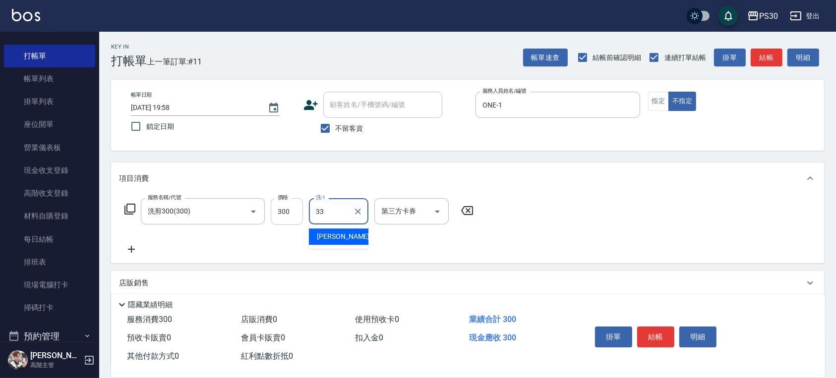
type input "[PERSON_NAME]-33"
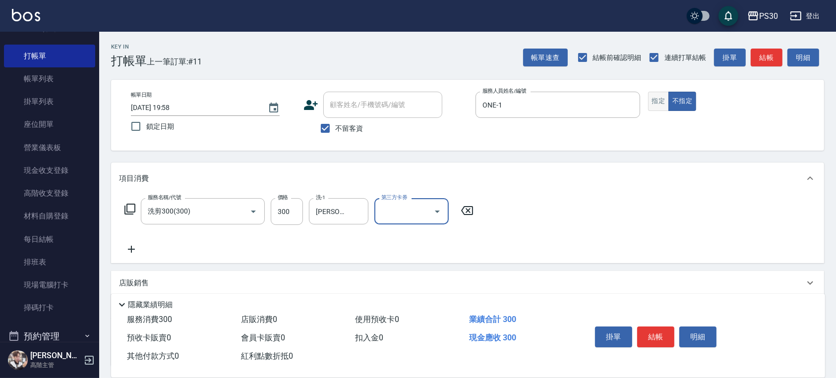
click at [650, 109] on button "指定" at bounding box center [658, 101] width 21 height 19
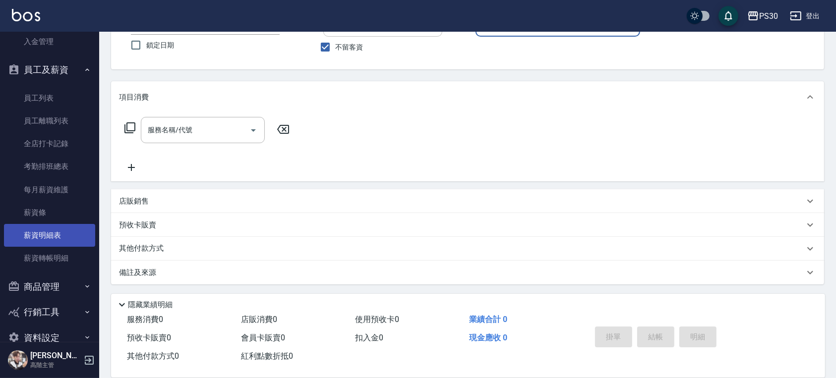
scroll to position [484, 0]
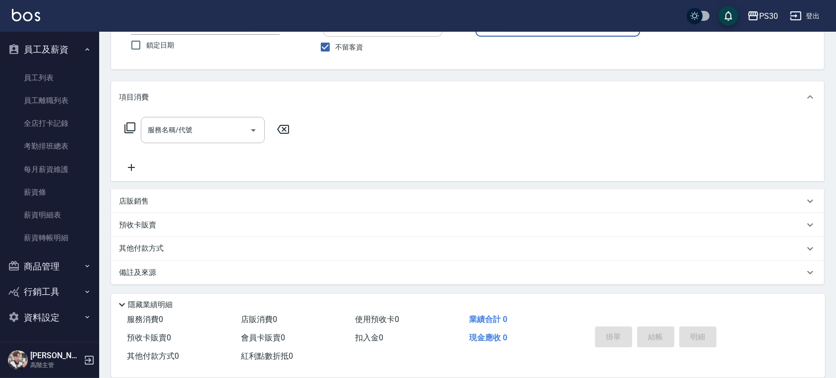
click at [57, 270] on button "商品管理" at bounding box center [49, 267] width 91 height 26
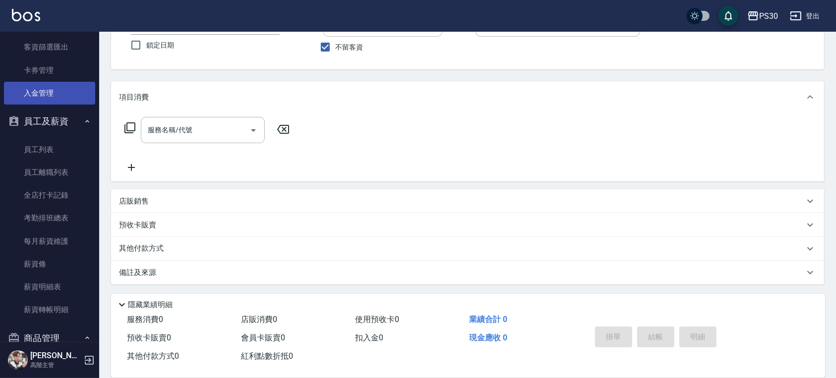
scroll to position [342, 0]
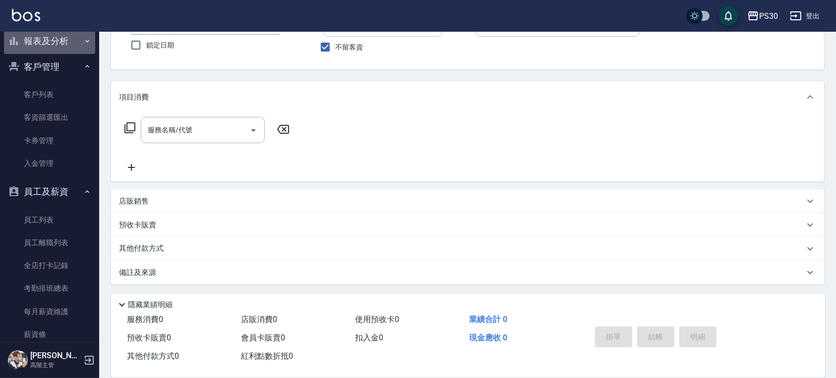
click at [56, 44] on button "報表及分析" at bounding box center [49, 41] width 91 height 26
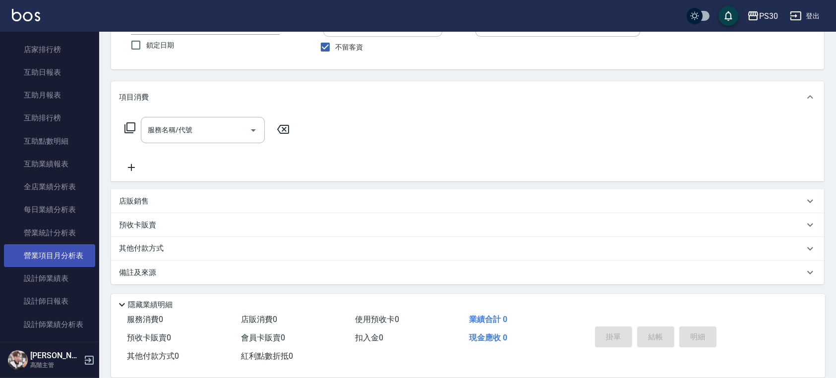
scroll to position [474, 0]
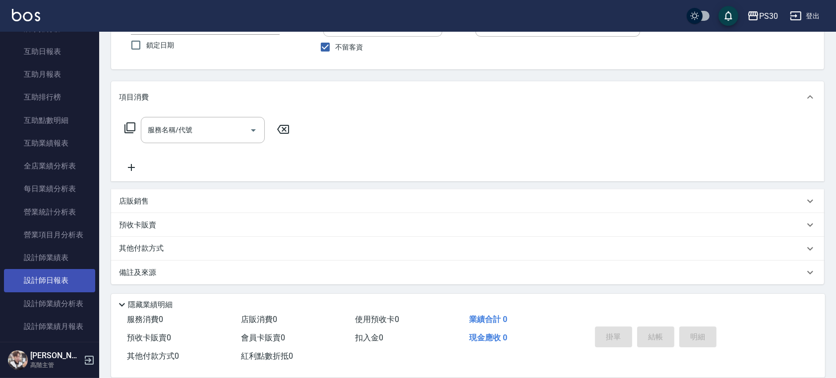
click at [57, 280] on link "設計師日報表" at bounding box center [49, 280] width 91 height 23
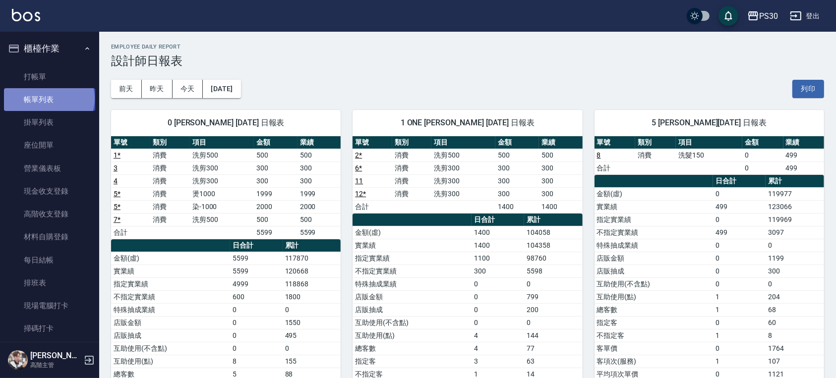
click at [48, 99] on link "帳單列表" at bounding box center [49, 99] width 91 height 23
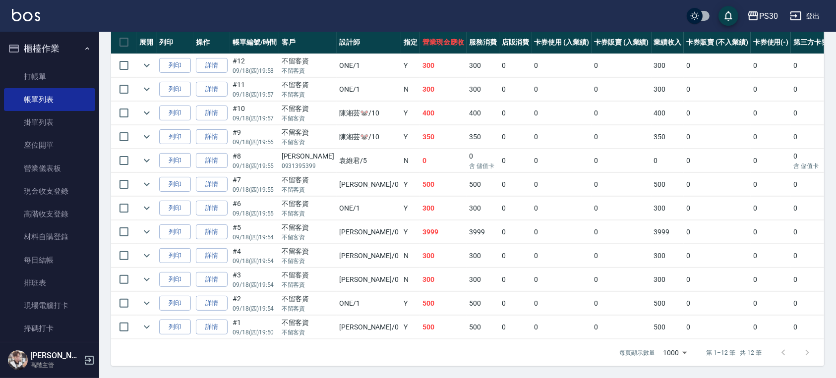
scroll to position [253, 0]
click at [218, 153] on link "詳情" at bounding box center [212, 160] width 32 height 15
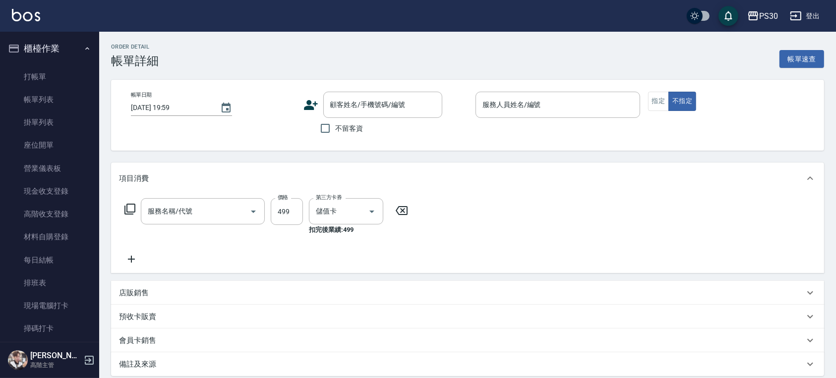
type input "[DATE] 19:55"
type input "[PERSON_NAME]-5"
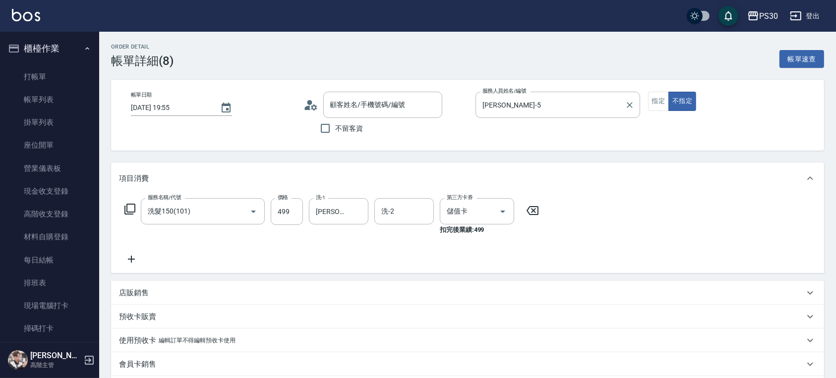
type input "洗髮150(101)"
type input "[PERSON_NAME]/0931395399/null"
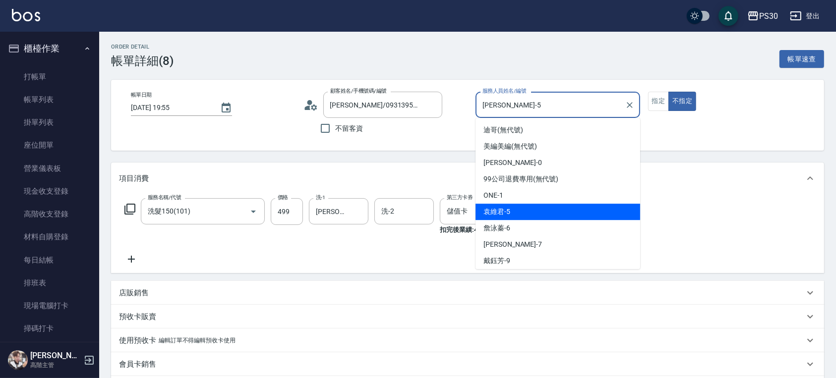
click at [511, 106] on input "[PERSON_NAME]-5" at bounding box center [550, 104] width 141 height 17
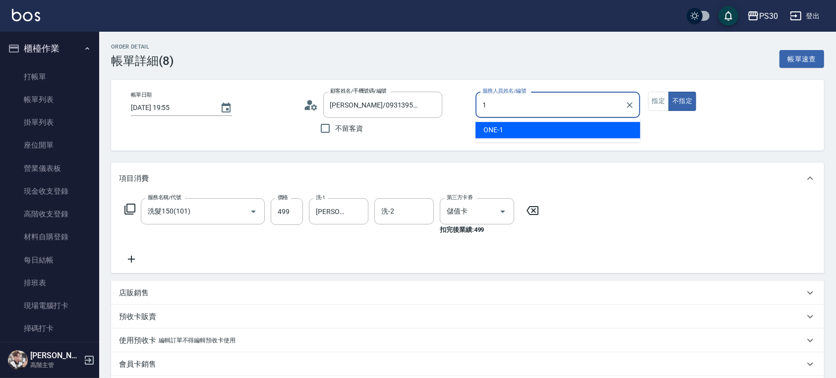
type input "ONE-1"
type button "false"
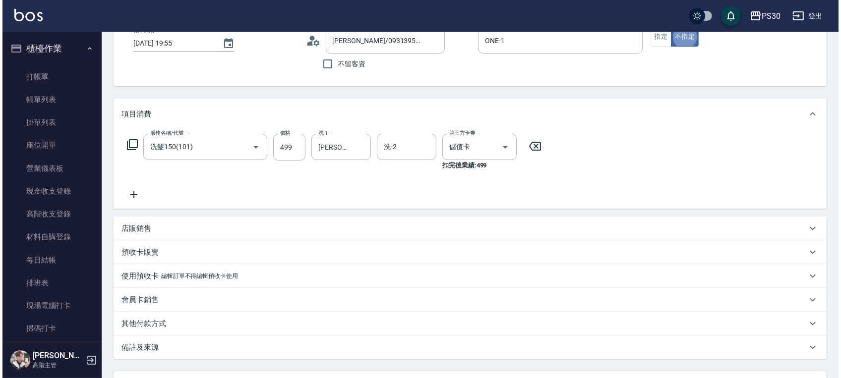
scroll to position [151, 0]
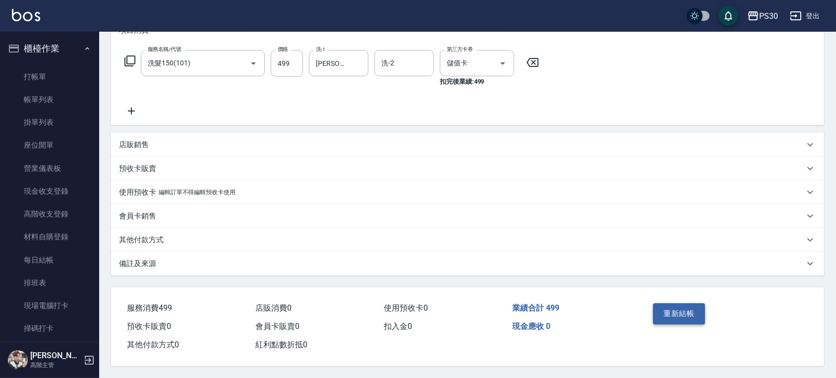
click at [662, 312] on button "重新結帳" at bounding box center [679, 313] width 53 height 21
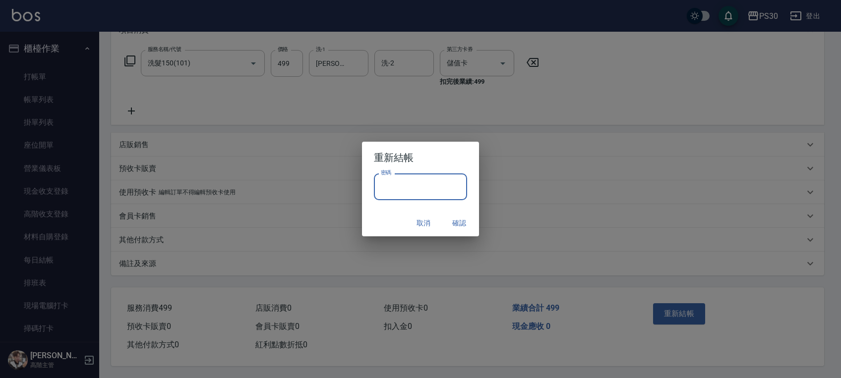
click at [430, 198] on input "密碼" at bounding box center [420, 187] width 93 height 27
type input "*******"
click at [388, 212] on div "取消 確認" at bounding box center [420, 223] width 117 height 26
click at [451, 224] on button "確認" at bounding box center [459, 223] width 32 height 18
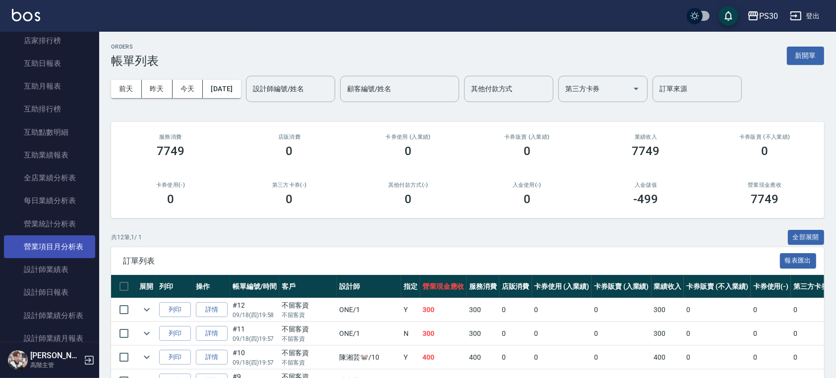
scroll to position [463, 0]
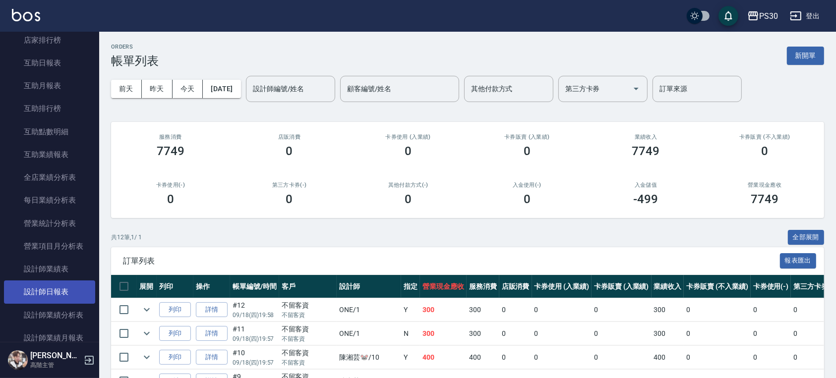
click at [55, 287] on link "設計師日報表" at bounding box center [49, 292] width 91 height 23
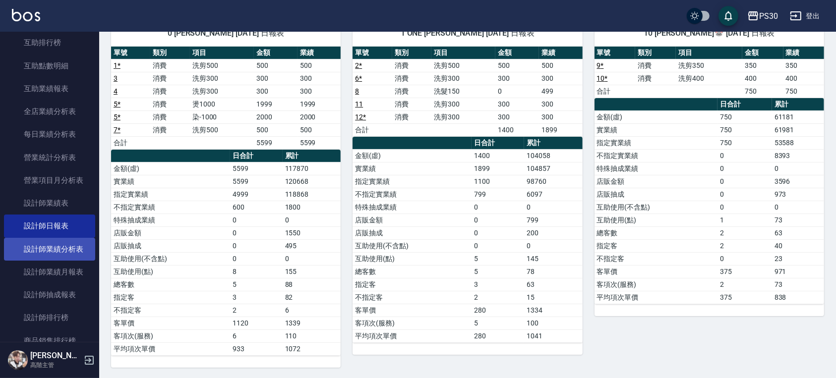
scroll to position [397, 0]
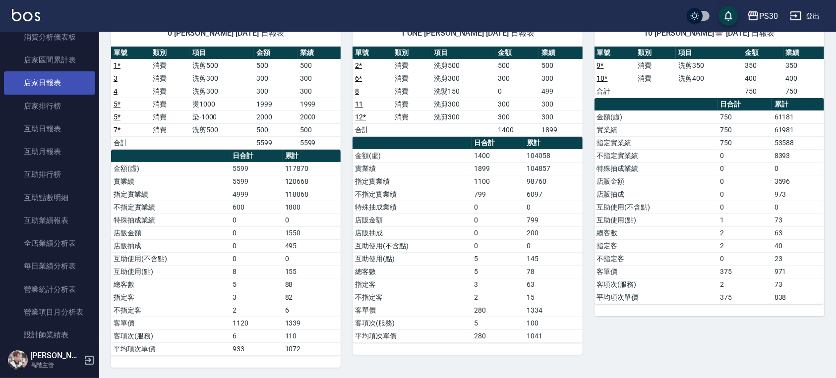
click at [59, 88] on link "店家日報表" at bounding box center [49, 82] width 91 height 23
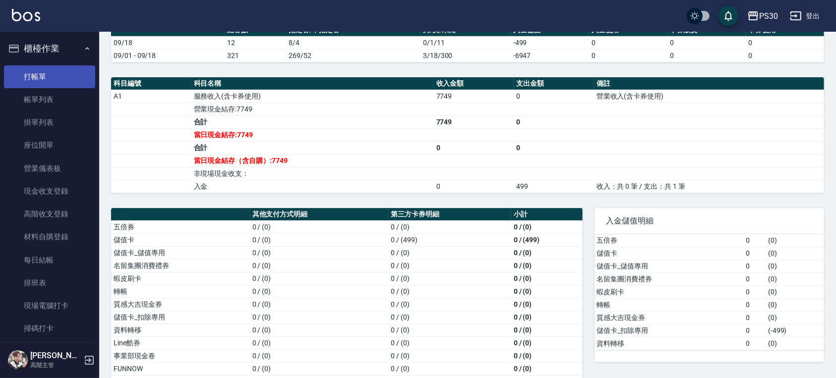
scroll to position [274, 0]
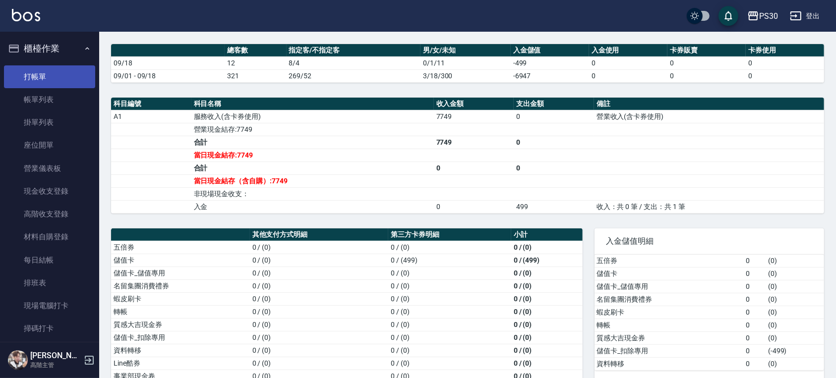
click at [41, 84] on link "打帳單" at bounding box center [49, 76] width 91 height 23
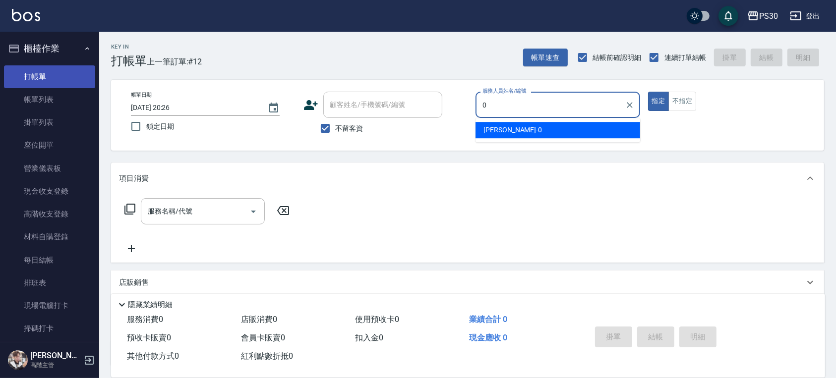
type input "[PERSON_NAME]-0"
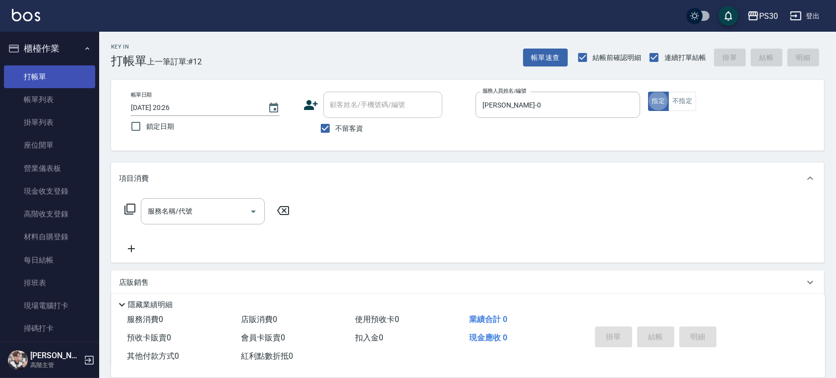
type button "true"
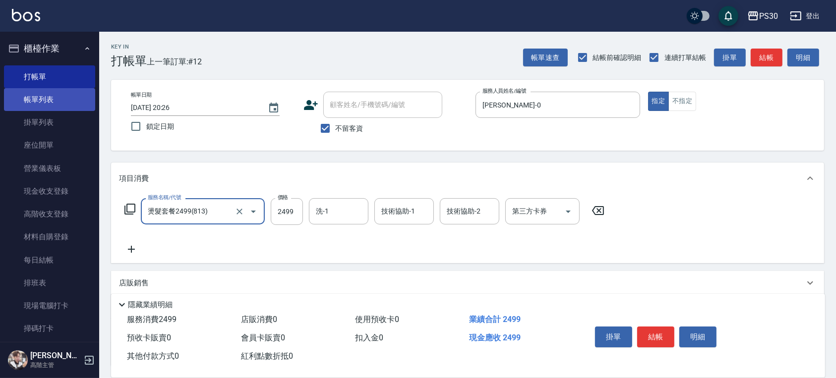
type input "燙髮套餐2499(813)"
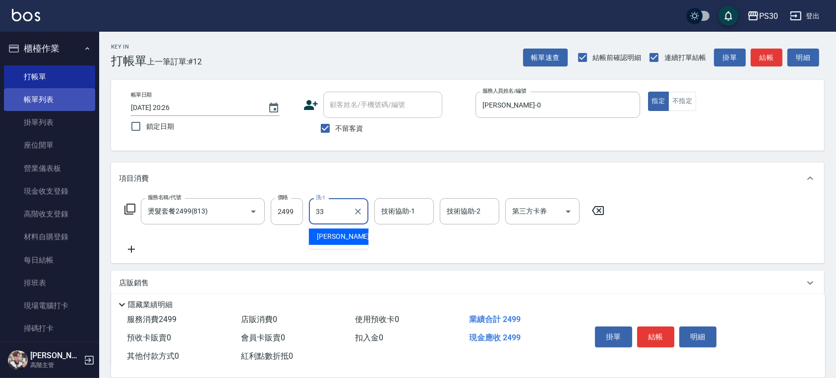
type input "[PERSON_NAME]-33"
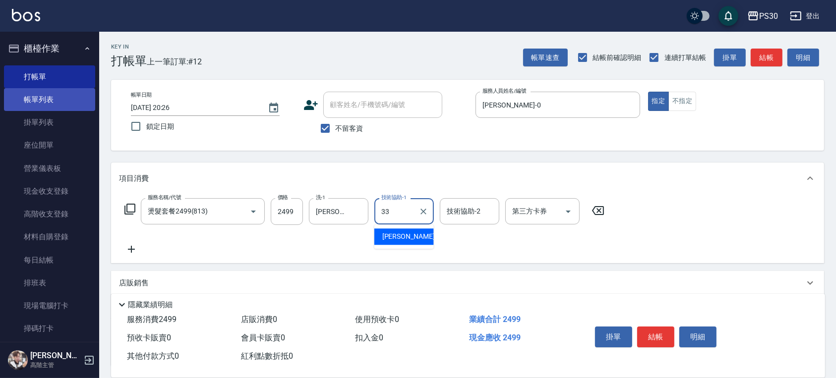
type input "[PERSON_NAME]-33"
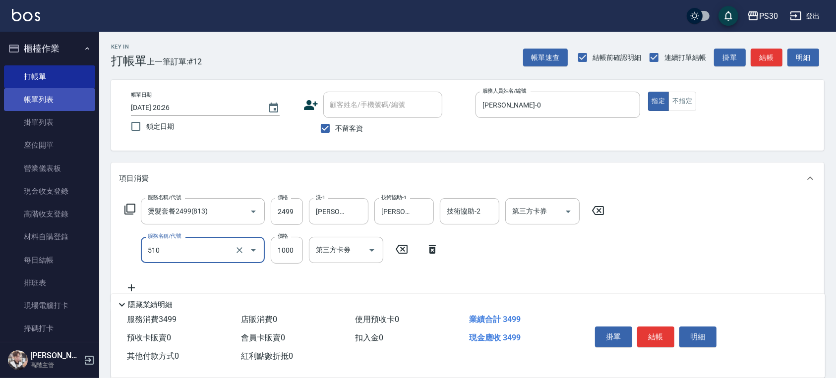
type input "染-1000(510)"
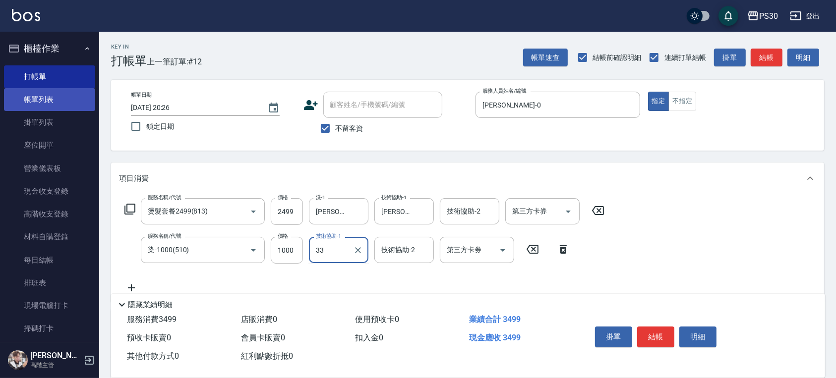
type input "[PERSON_NAME]-33"
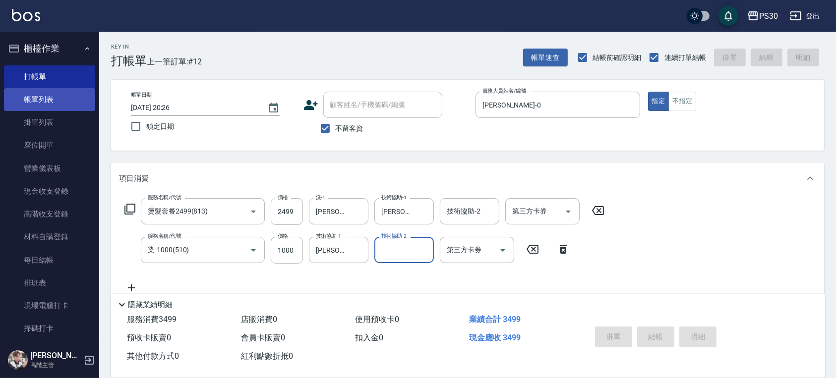
type input "[DATE] 20:27"
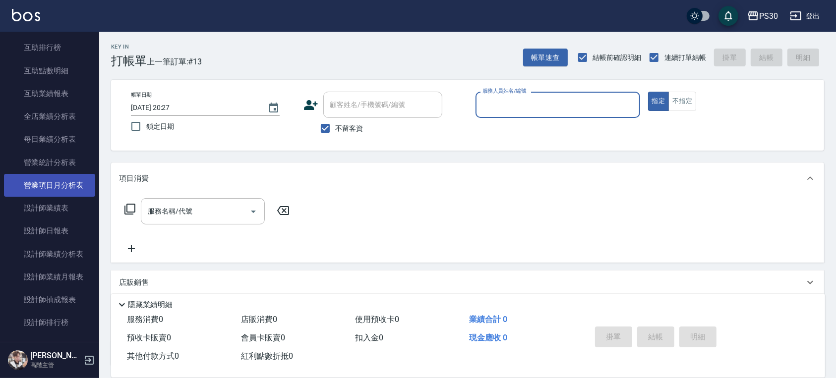
scroll to position [528, 0]
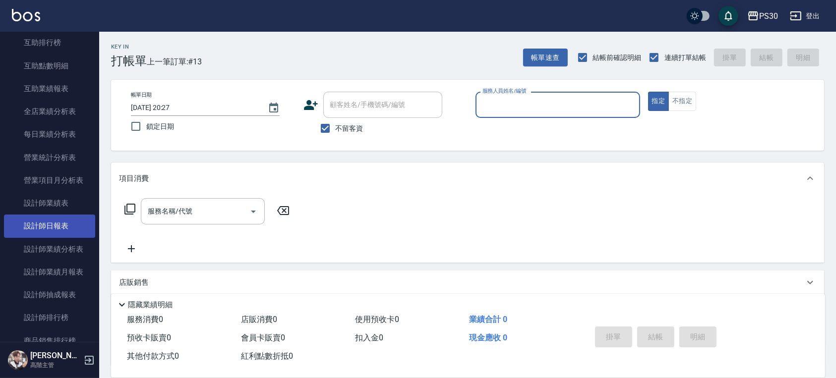
click at [63, 224] on link "設計師日報表" at bounding box center [49, 226] width 91 height 23
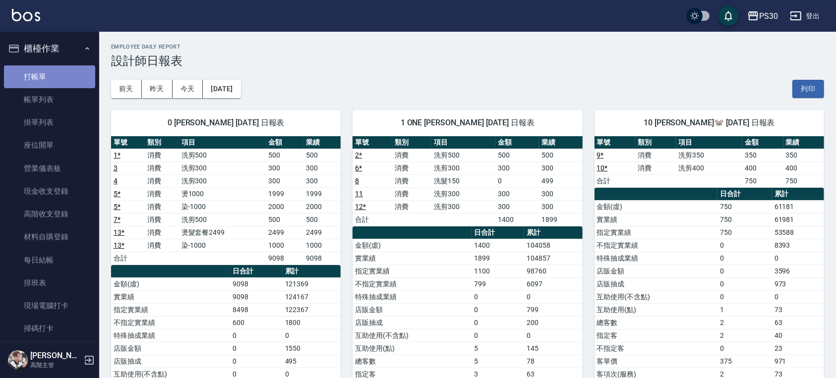
click at [71, 79] on link "打帳單" at bounding box center [49, 76] width 91 height 23
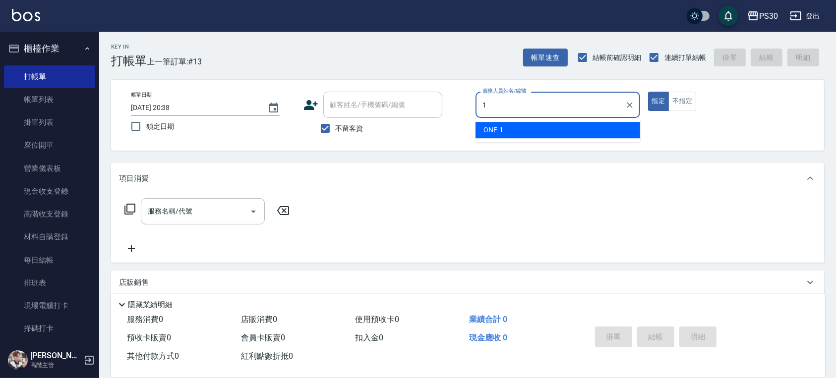
type input "ONE-1"
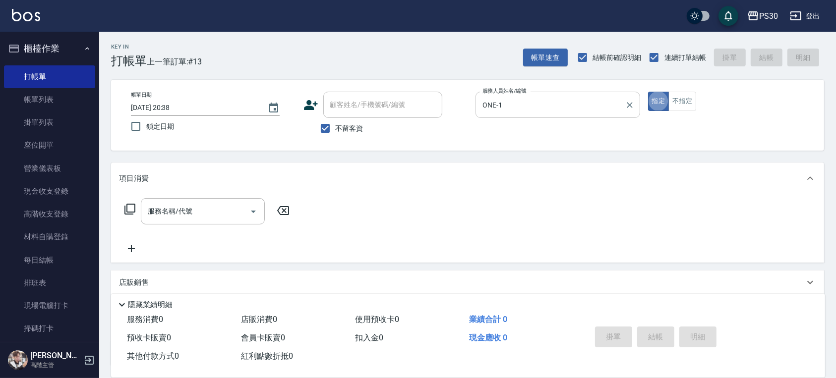
type button "true"
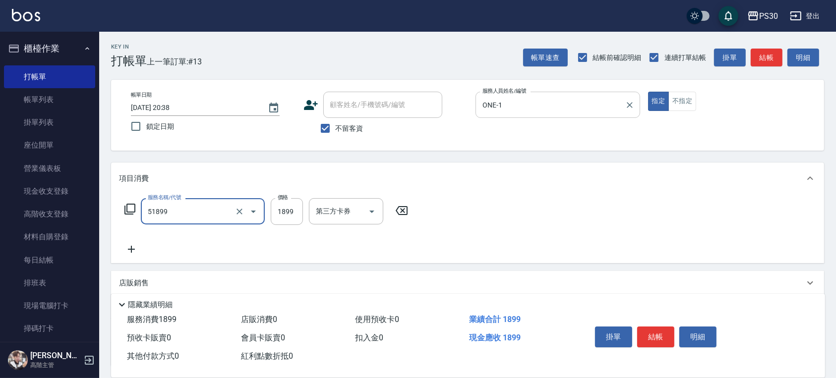
type input "染套1899(51899)"
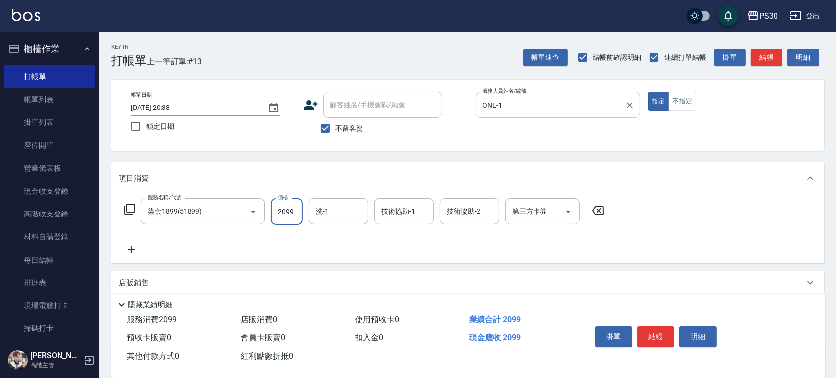
type input "2099"
type input "RENA-39"
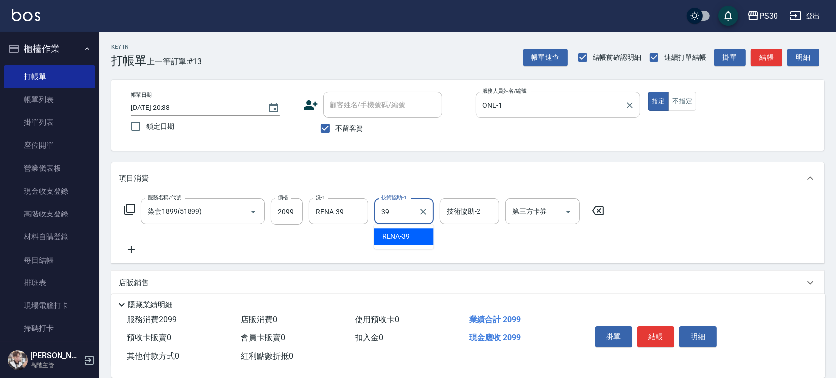
type input "RENA-39"
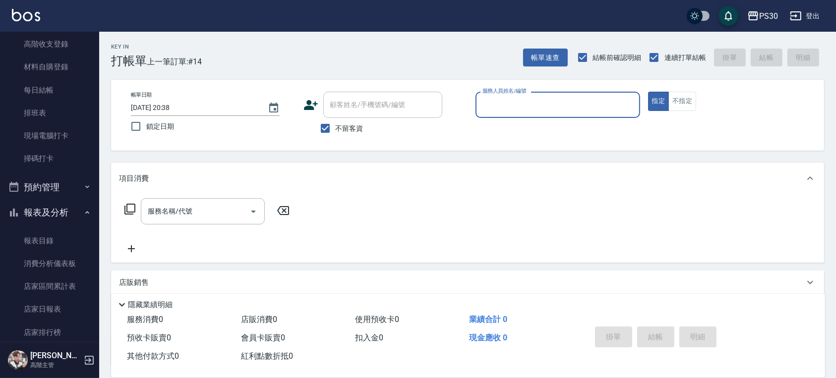
scroll to position [330, 0]
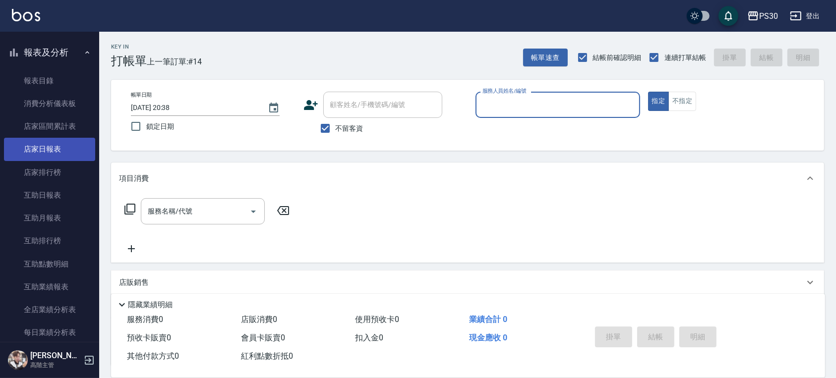
click at [67, 142] on link "店家日報表" at bounding box center [49, 149] width 91 height 23
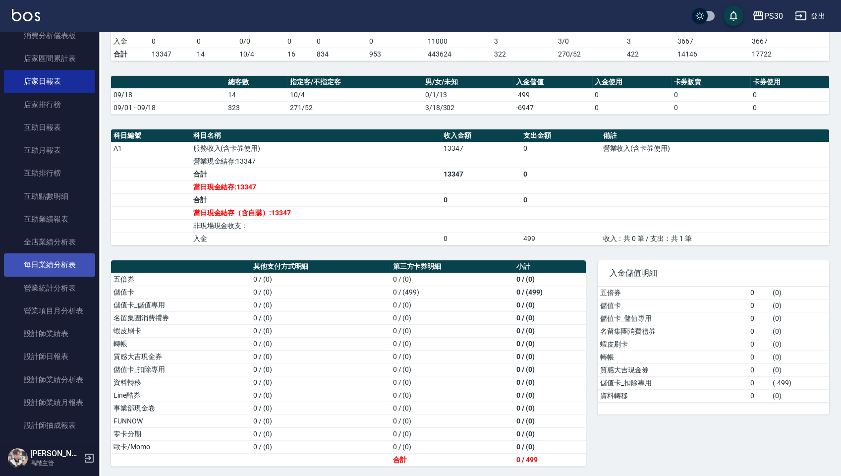
scroll to position [463, 0]
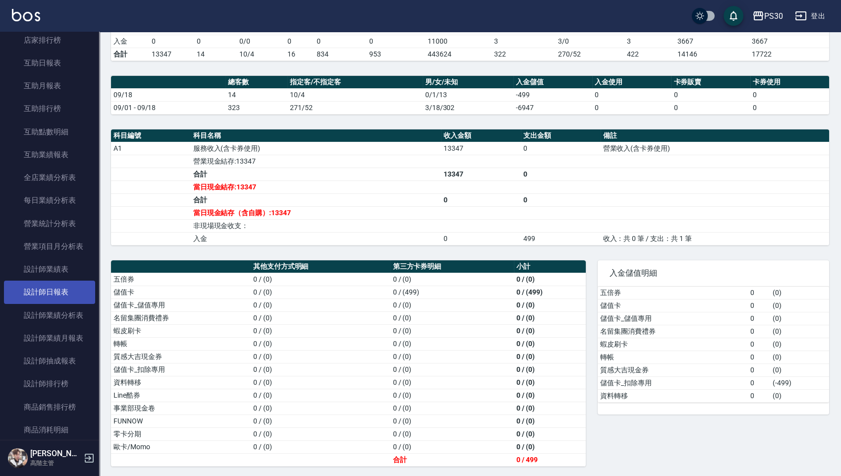
click at [63, 289] on link "設計師日報表" at bounding box center [49, 292] width 91 height 23
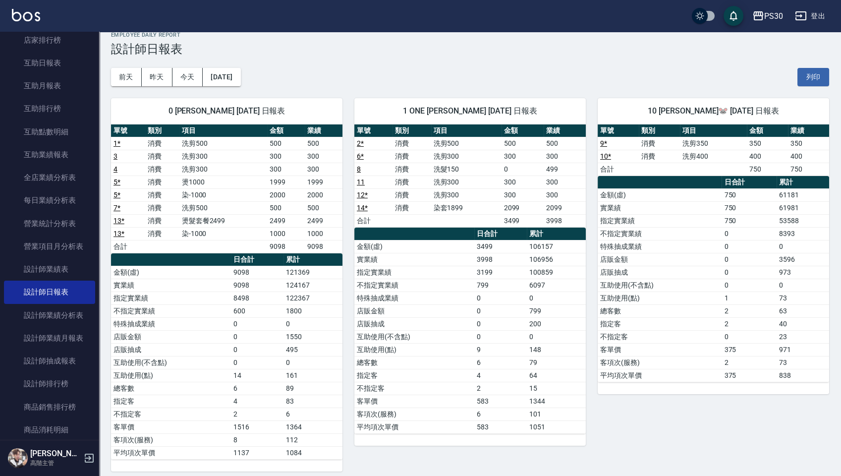
scroll to position [17, 0]
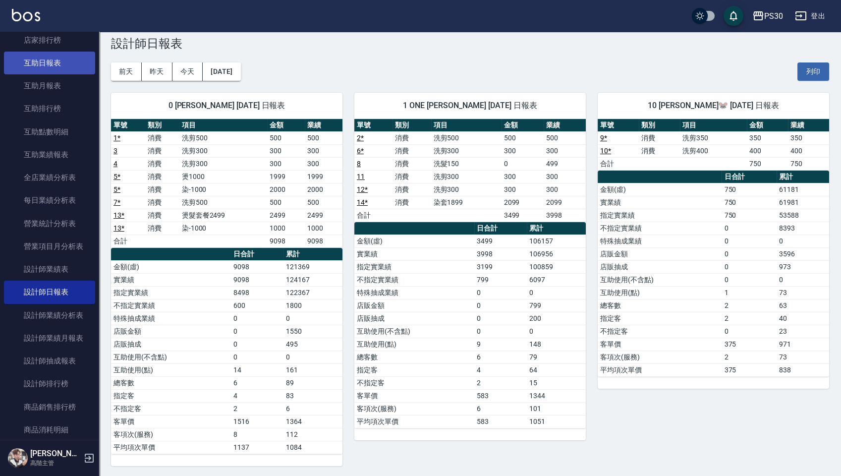
click at [47, 67] on link "互助日報表" at bounding box center [49, 63] width 91 height 23
